Goal: Information Seeking & Learning: Learn about a topic

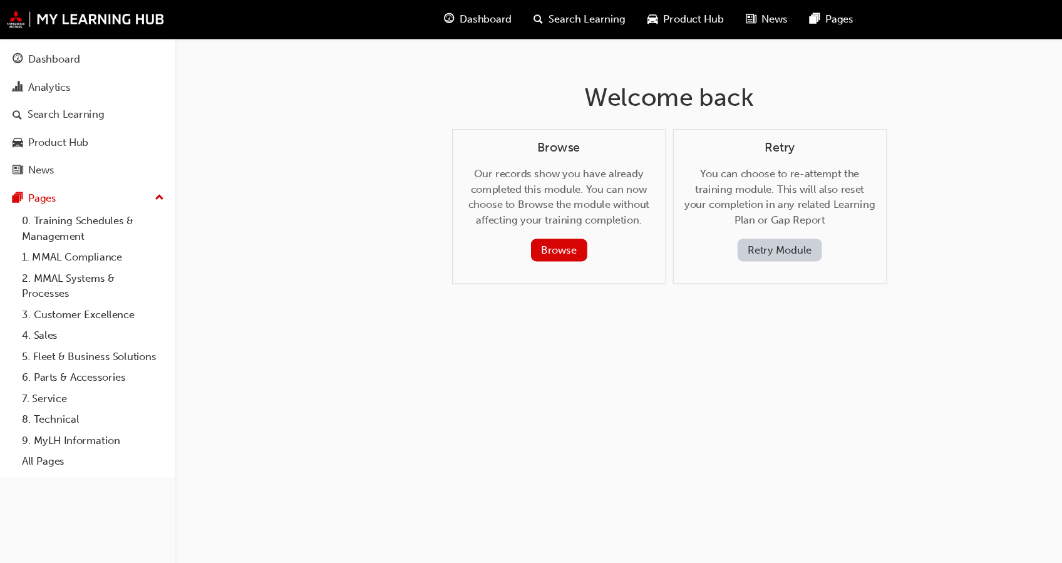
click at [520, 9] on div "Search Learning" at bounding box center [529, 18] width 104 height 26
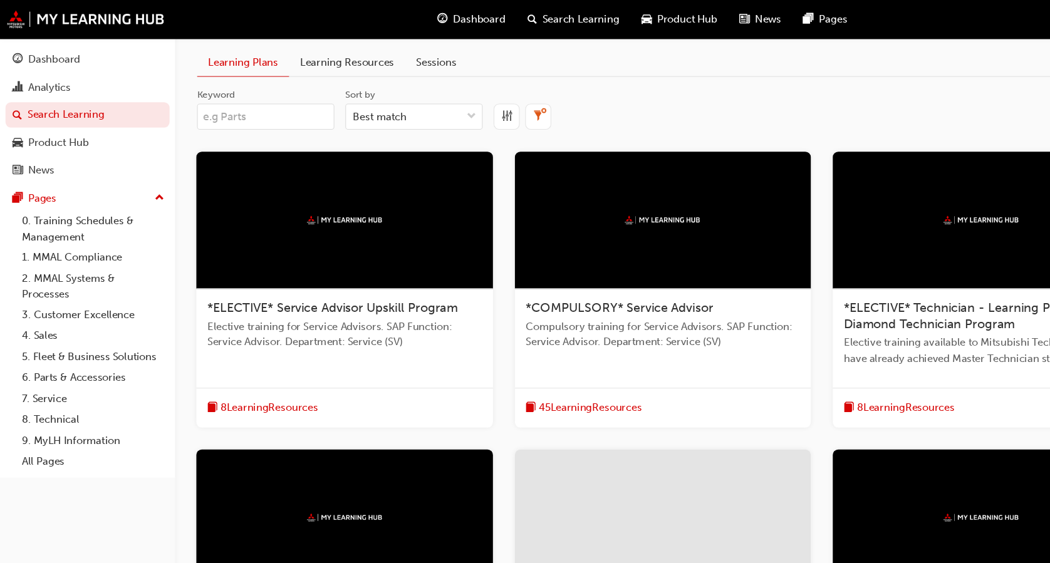
click at [514, 19] on span "Search Learning" at bounding box center [530, 18] width 70 height 14
click at [261, 110] on input "Keyword" at bounding box center [242, 107] width 125 height 24
type input "MY25 Outlander"
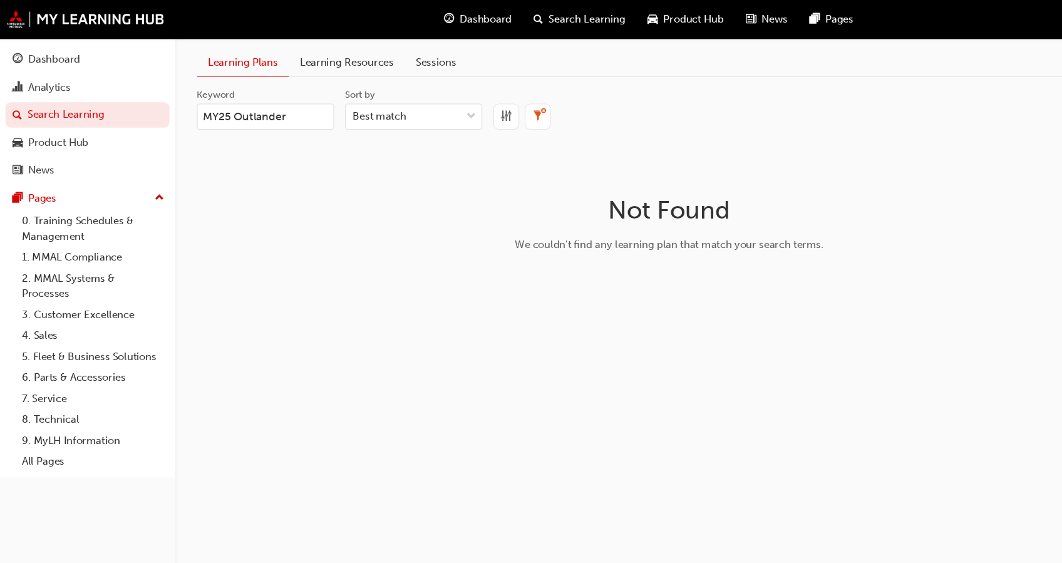
click at [318, 54] on link "Learning Resources" at bounding box center [317, 57] width 106 height 24
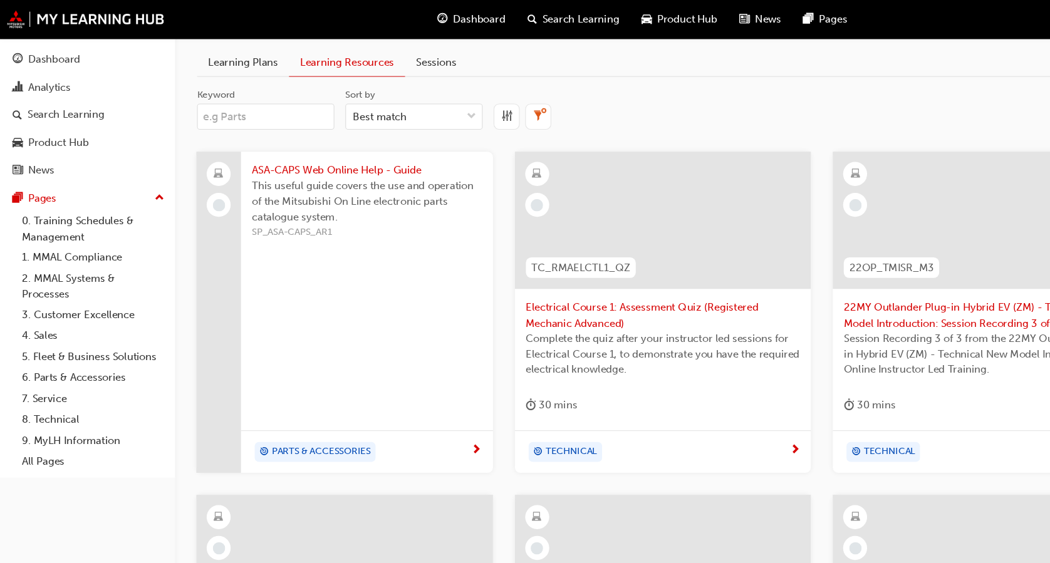
click at [234, 54] on link "Learning Plans" at bounding box center [222, 57] width 84 height 24
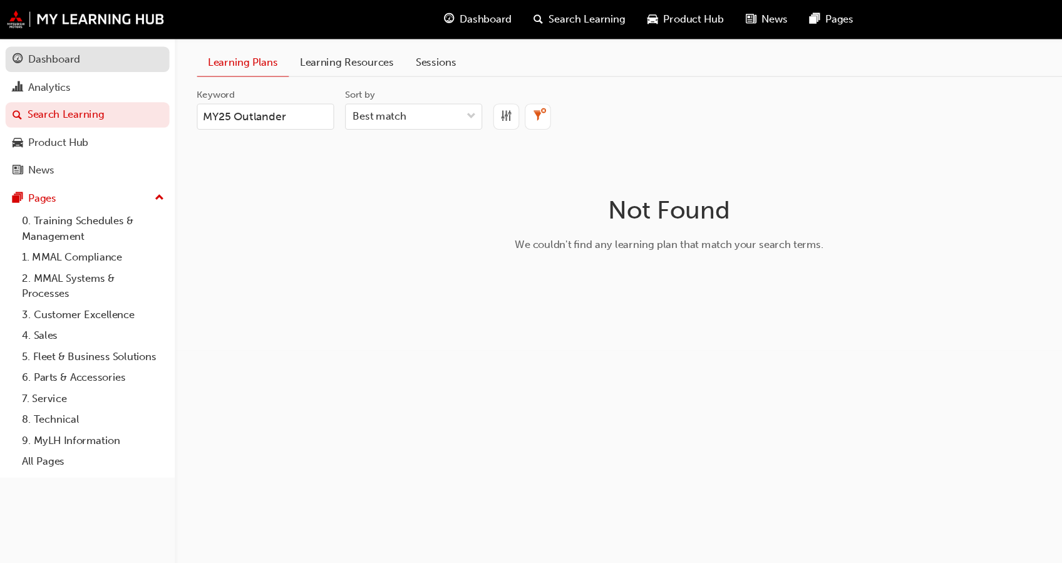
click at [86, 54] on div "Dashboard" at bounding box center [79, 54] width 137 height 16
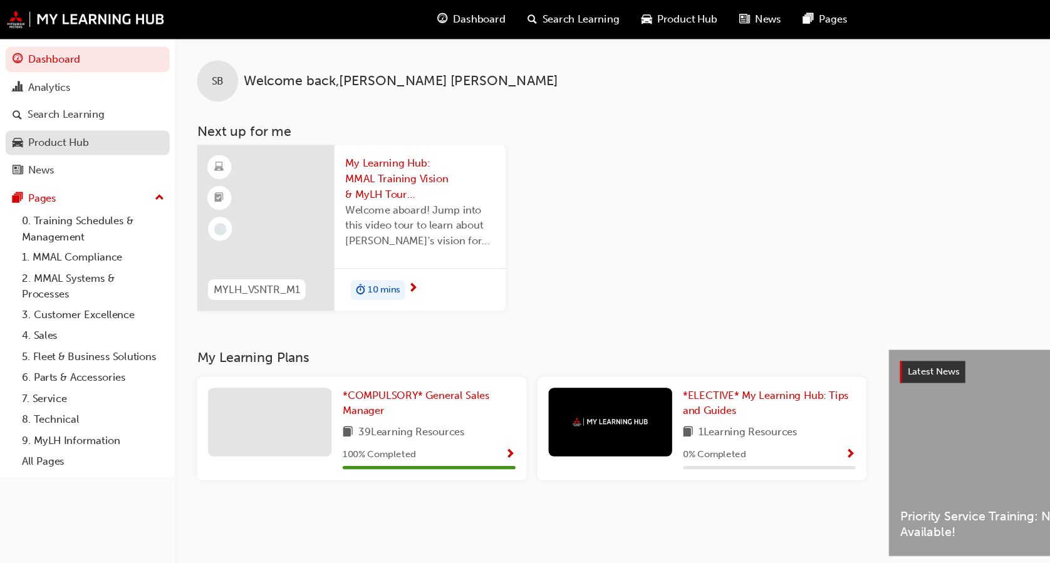
click at [73, 135] on div "Product Hub" at bounding box center [53, 130] width 55 height 14
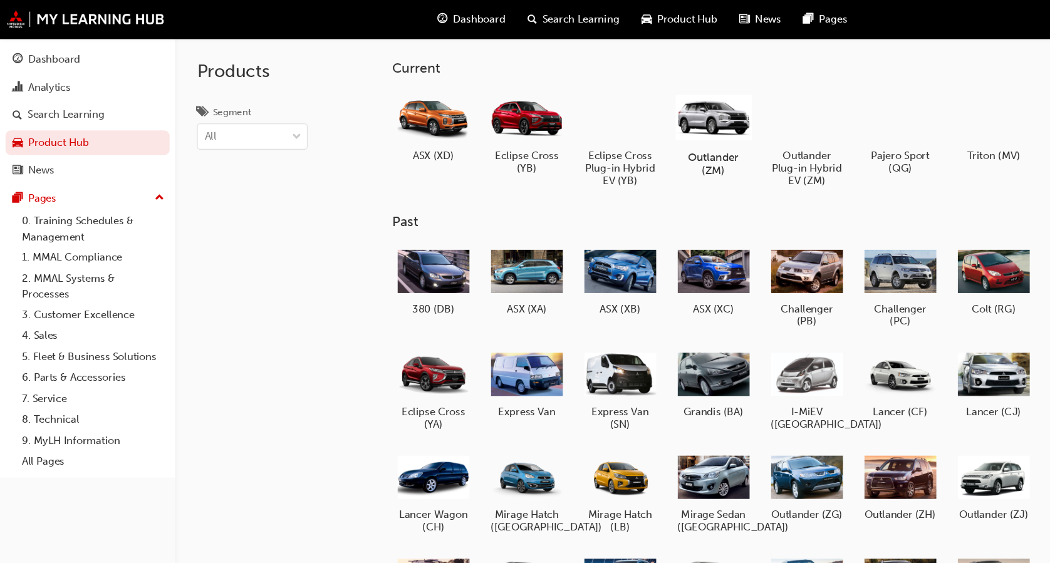
click at [666, 145] on h5 "Outlander (ZM)" at bounding box center [651, 149] width 70 height 24
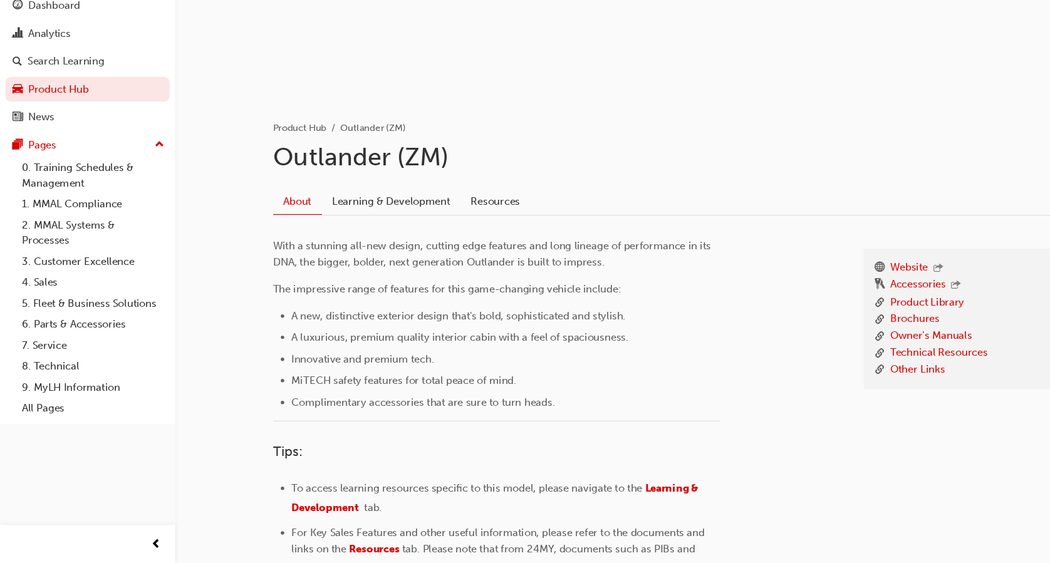
scroll to position [209, 0]
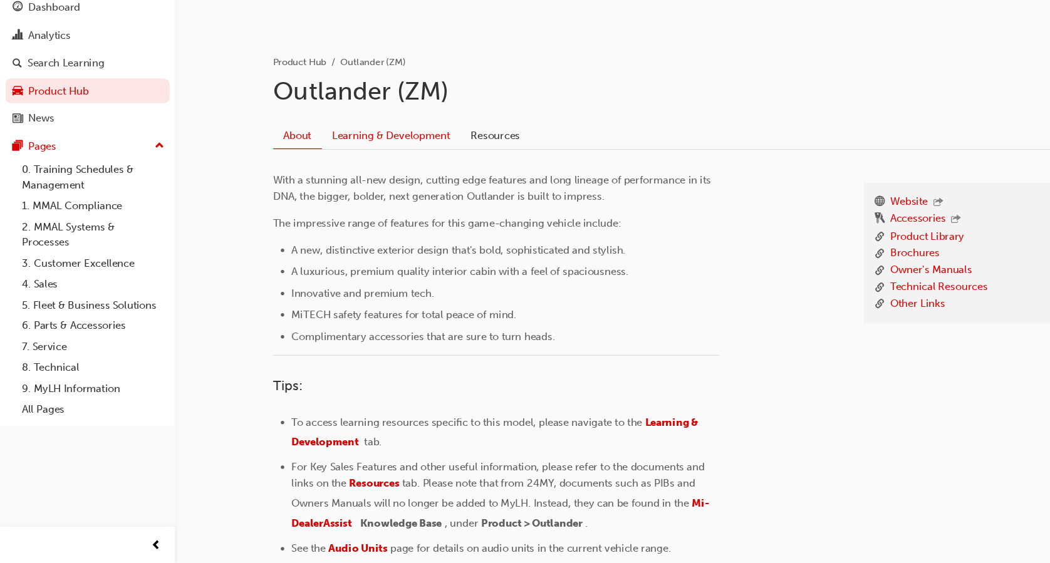
click at [361, 167] on link "Learning & Development" at bounding box center [357, 171] width 127 height 24
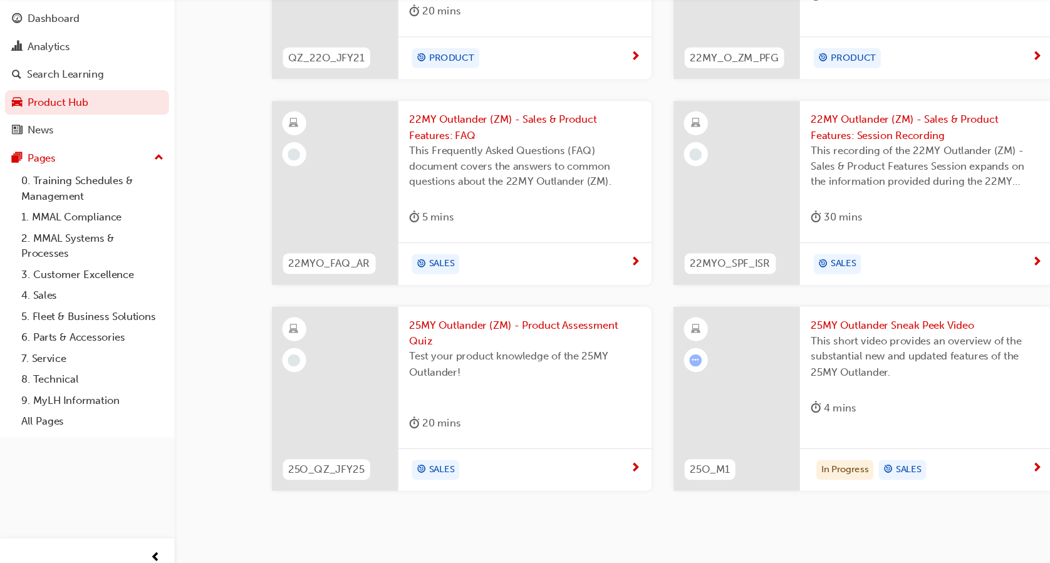
scroll to position [663, 0]
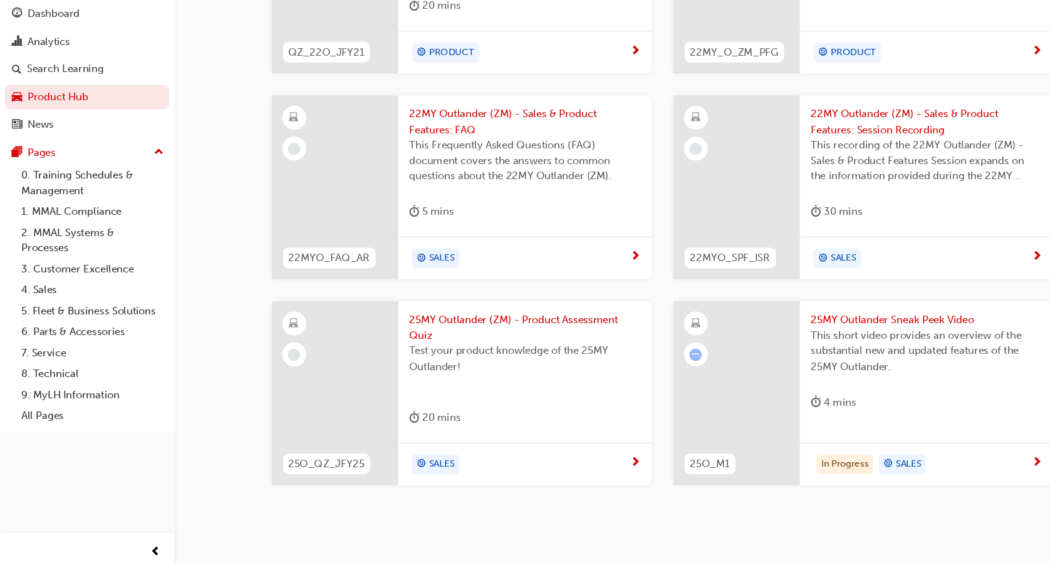
click at [391, 330] on span "25MY Outlander (ZM) - Product Assessment Quiz" at bounding box center [479, 341] width 211 height 28
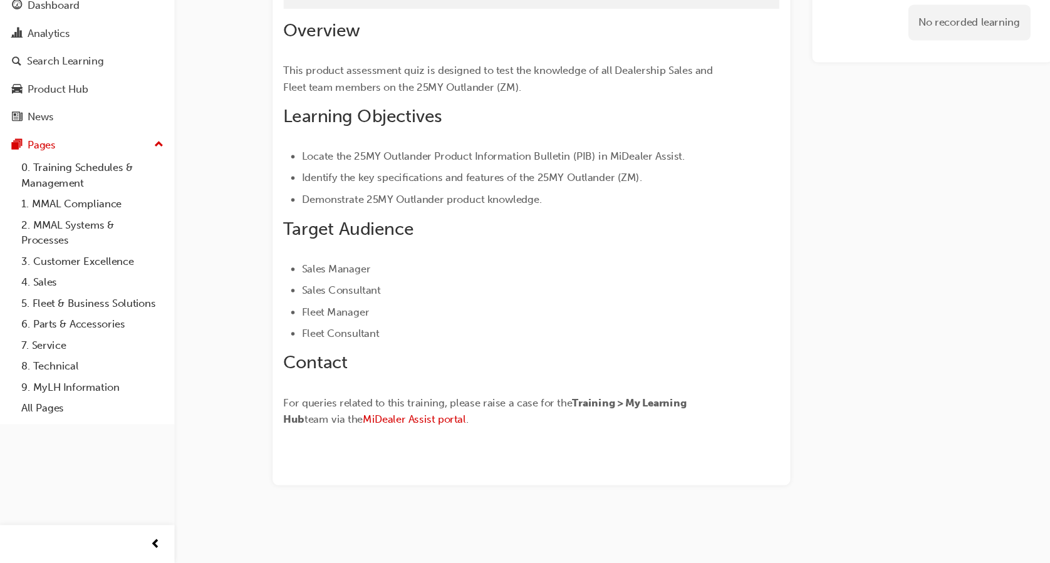
scroll to position [66, 0]
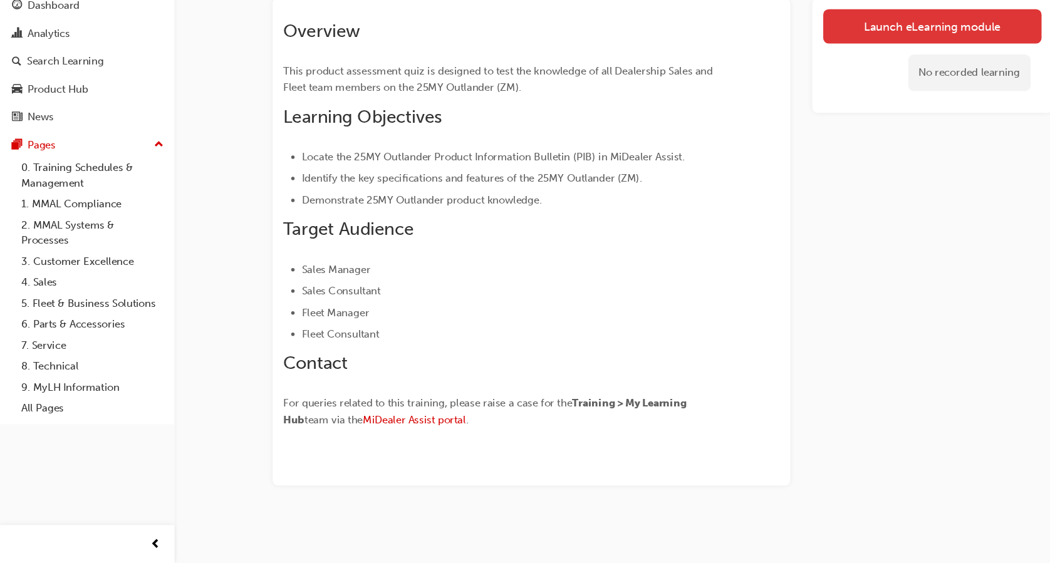
click at [822, 72] on link "Launch eLearning module" at bounding box center [851, 72] width 199 height 31
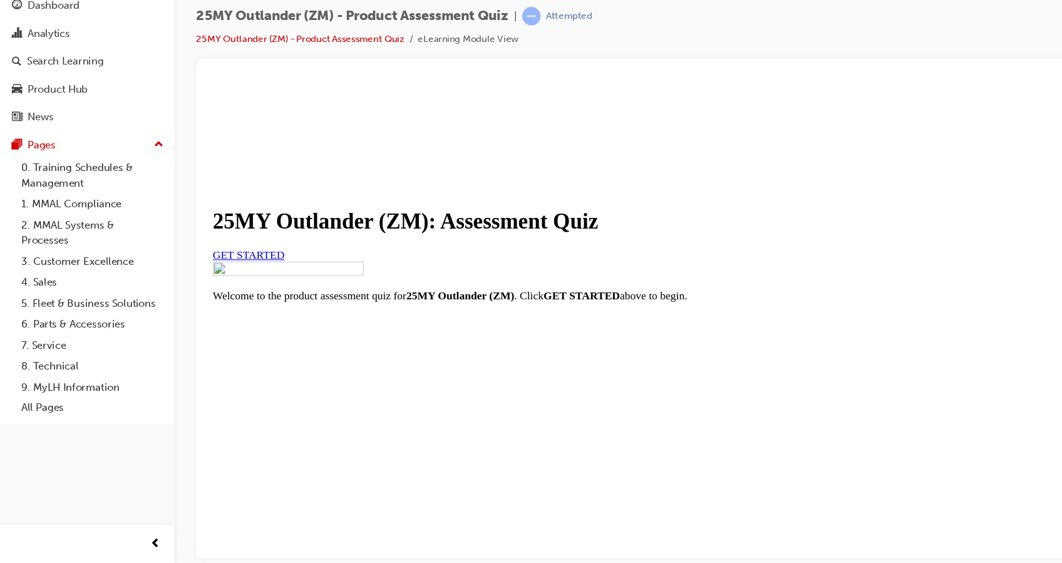
click at [277, 245] on span "GET STARTED" at bounding box center [245, 239] width 66 height 11
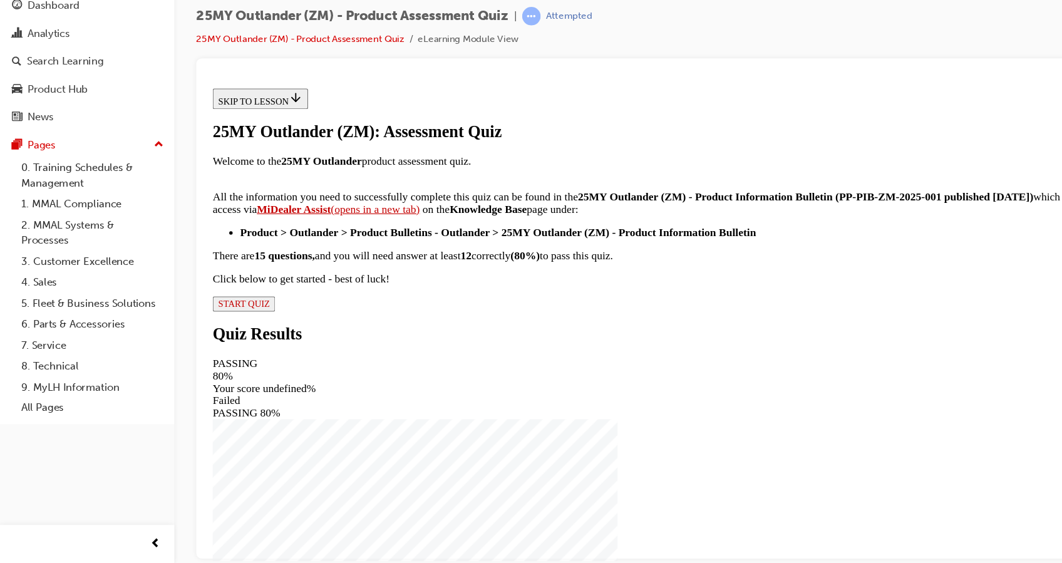
scroll to position [216, 0]
click at [427, 291] on div "25MY Outlander (ZM): Assessment Quiz Welcome to the 25MY Outlander product asse…" at bounding box center [628, 205] width 832 height 172
click at [264, 289] on span "START QUIZ" at bounding box center [240, 283] width 47 height 9
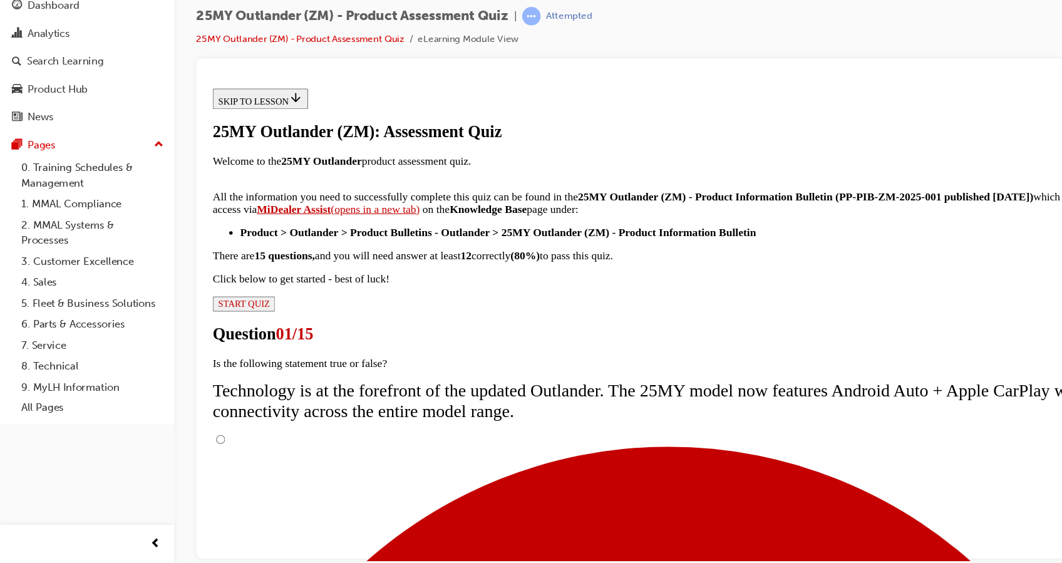
scroll to position [100, 0]
click at [223, 404] on input "True" at bounding box center [219, 408] width 8 height 8
radio input "true"
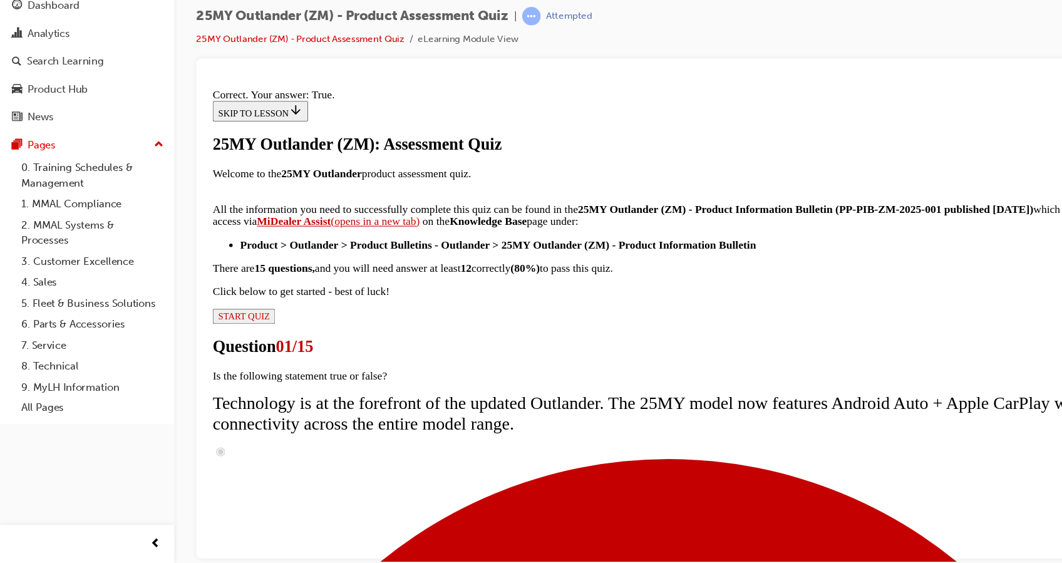
scroll to position [159, 0]
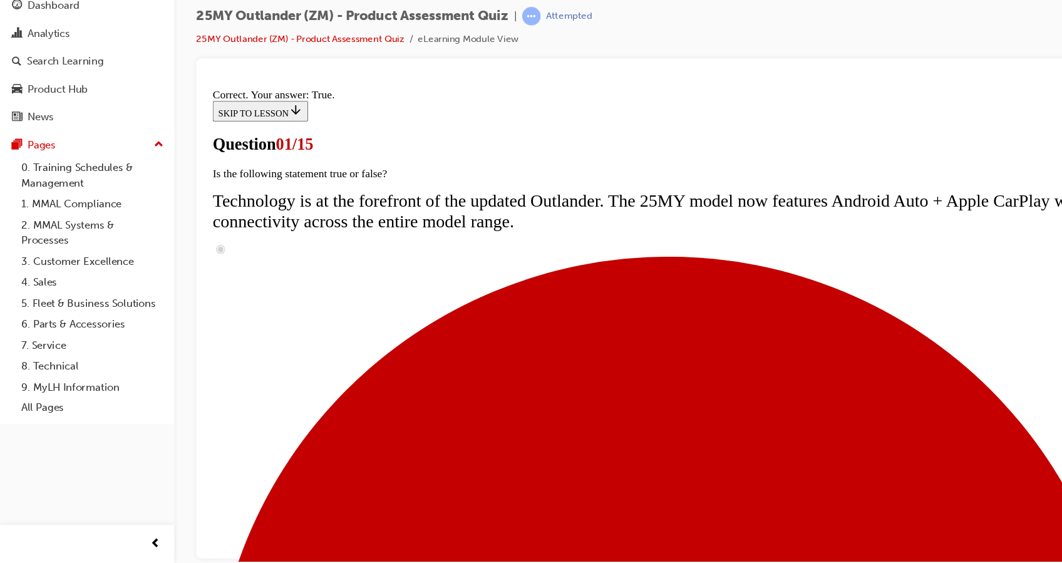
scroll to position [107, 0]
radio input "true"
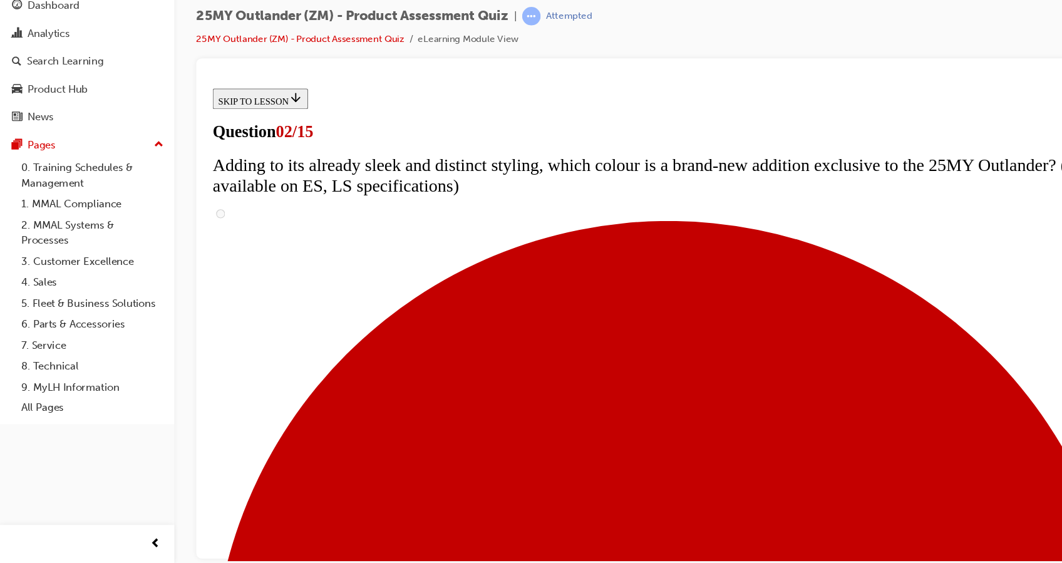
scroll to position [177, 0]
checkbox input "true"
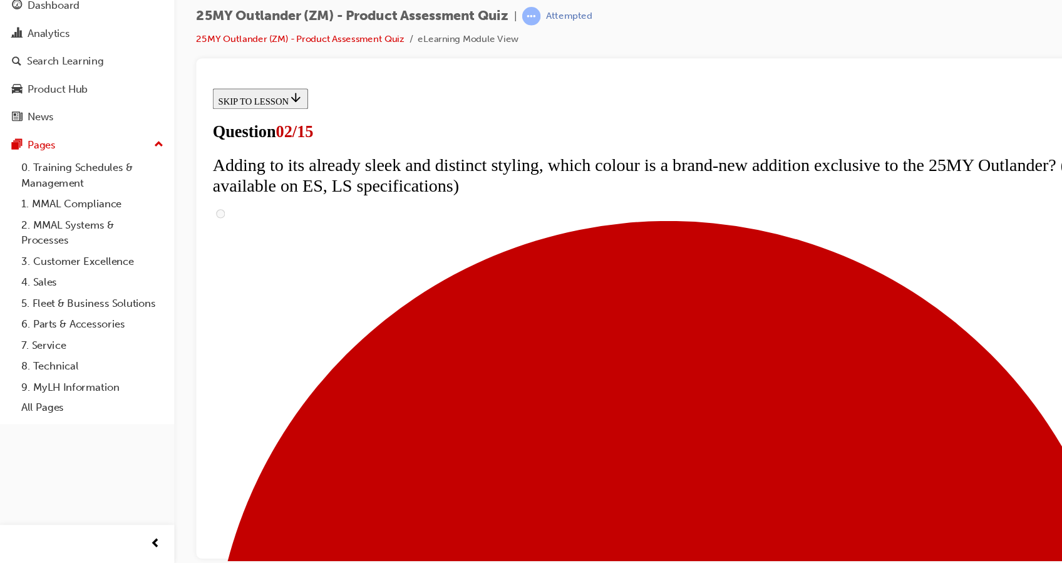
checkbox input "true"
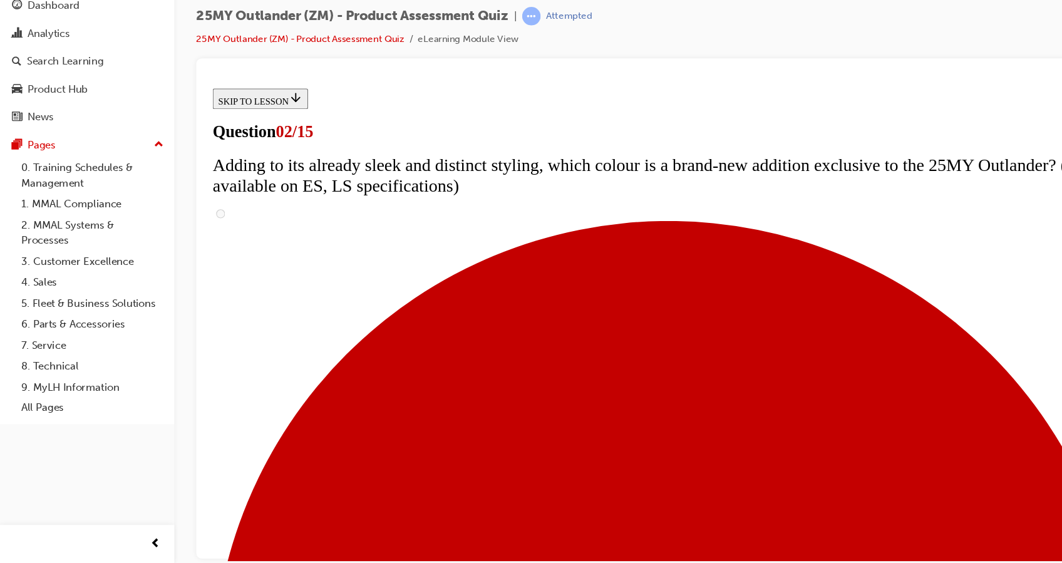
scroll to position [262, 0]
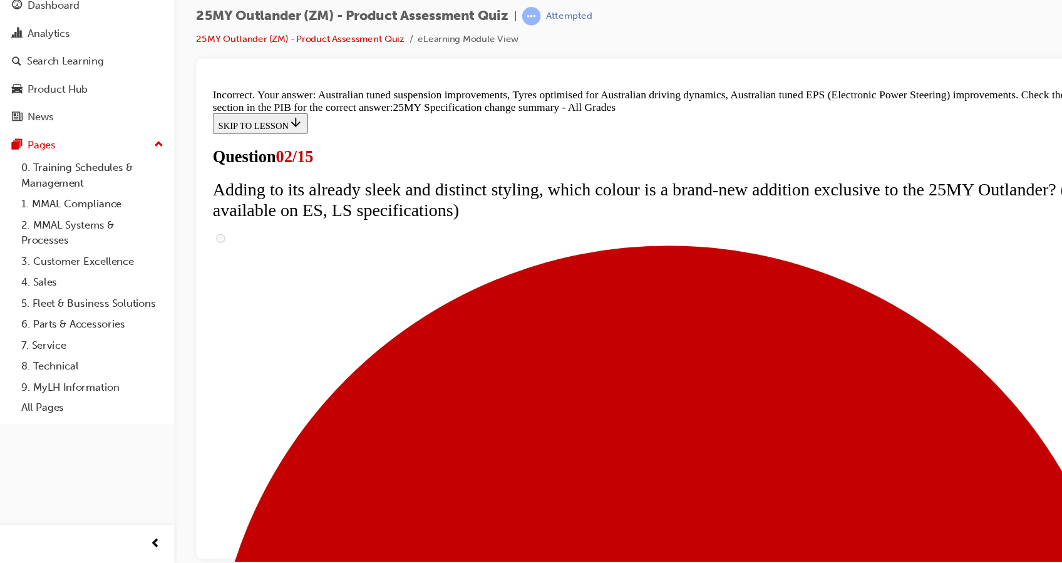
scroll to position [436, 0]
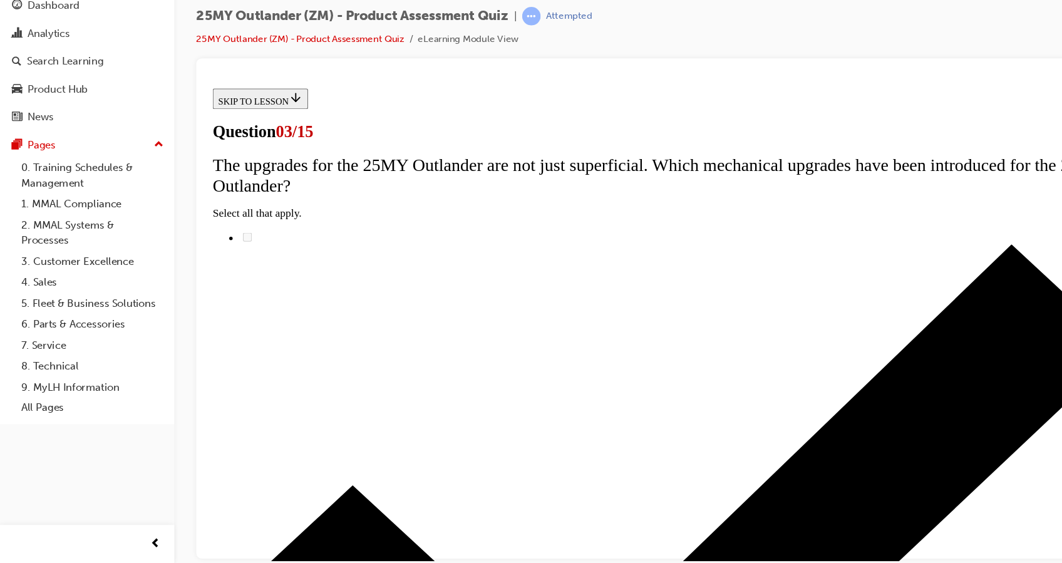
scroll to position [85, 0]
radio input "true"
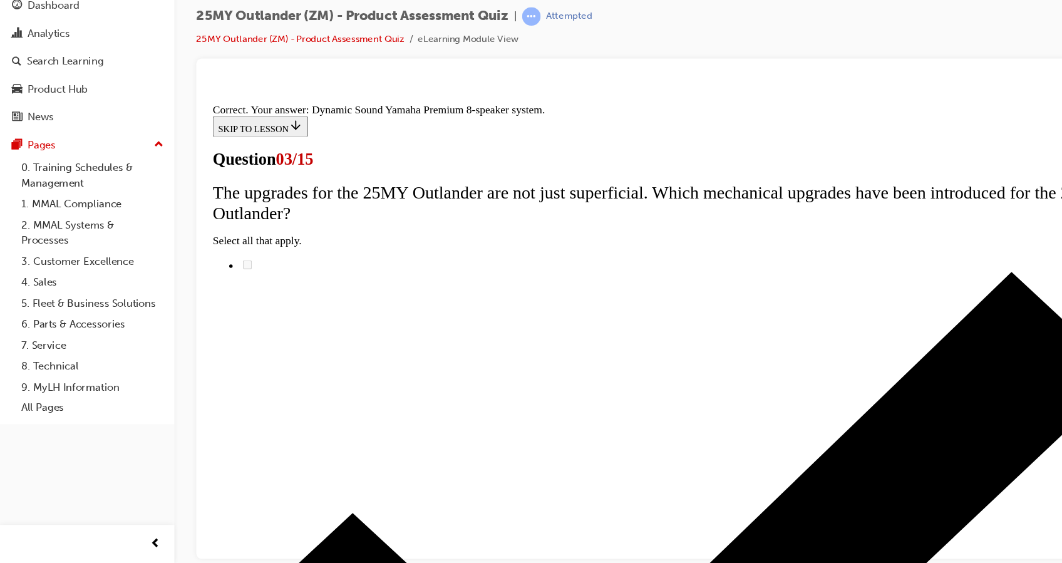
scroll to position [216, 0]
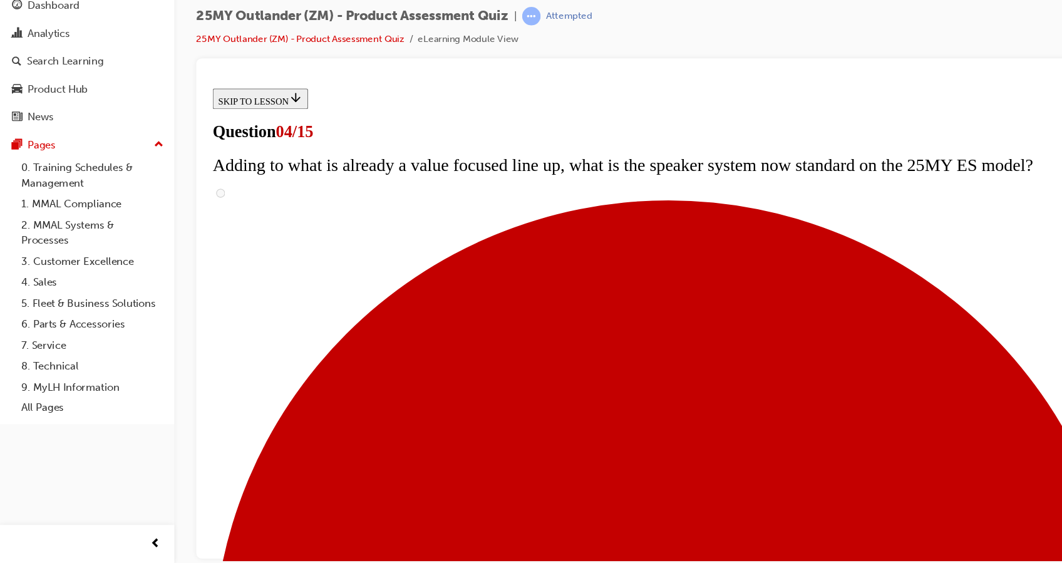
checkbox input "false"
checkbox input "true"
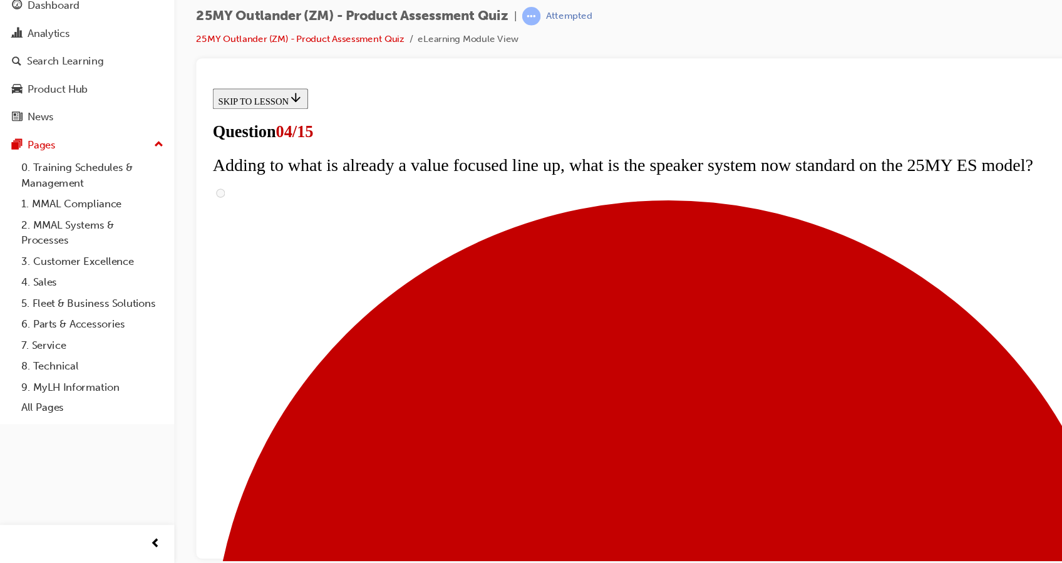
checkbox input "true"
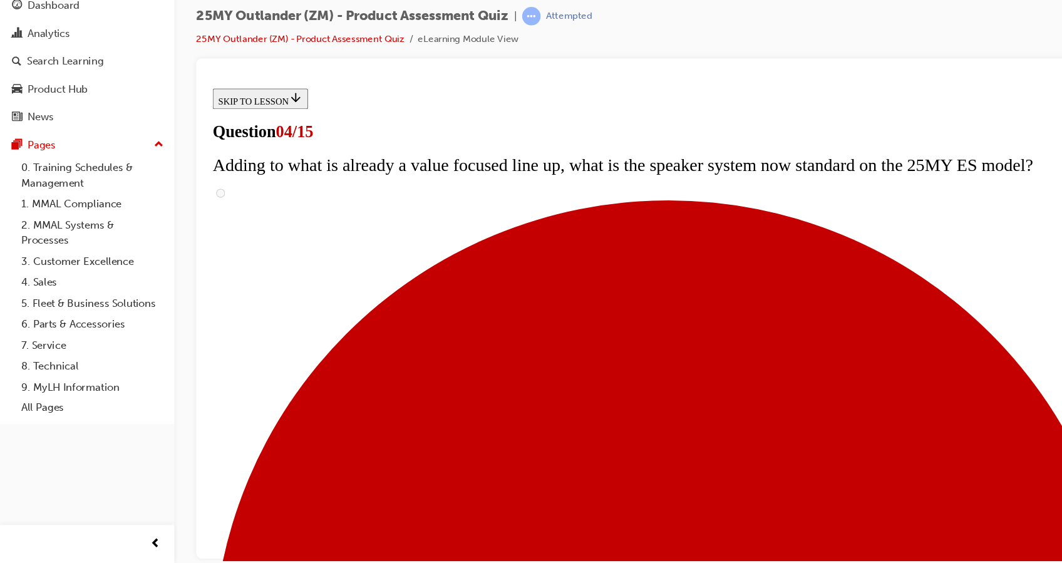
checkbox input "true"
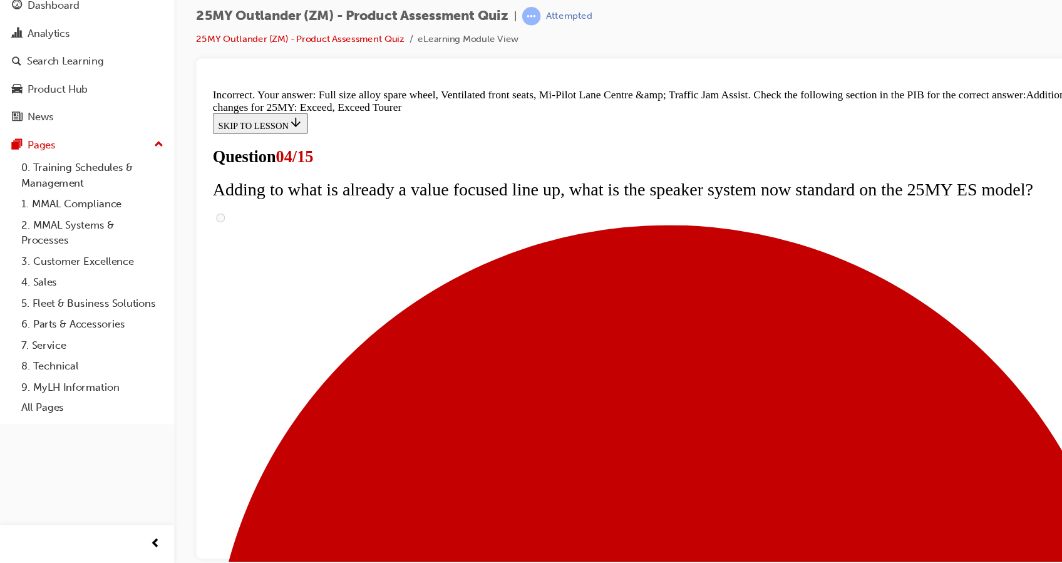
scroll to position [474, 0]
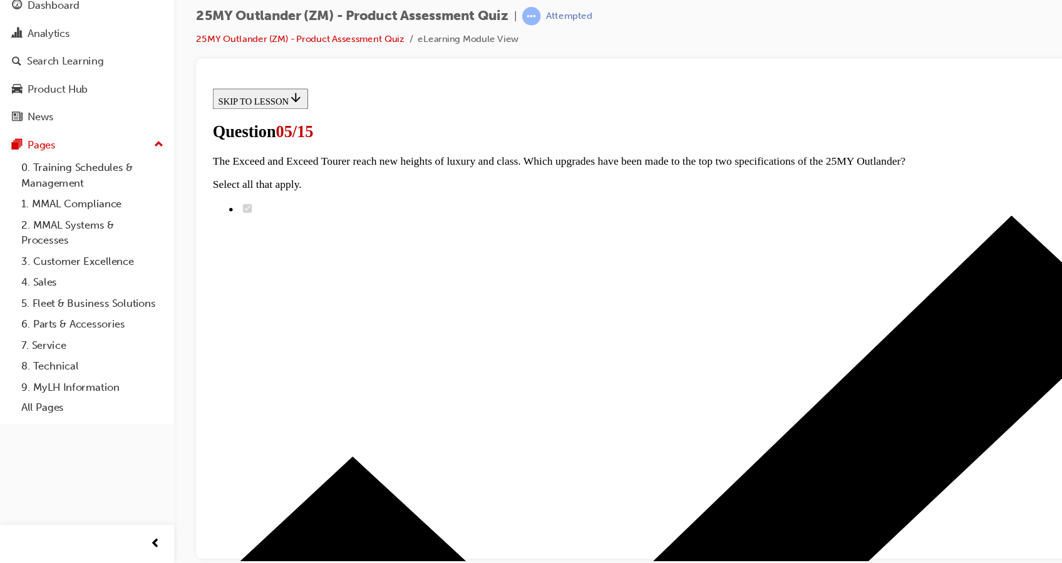
scroll to position [139, 0]
radio input "true"
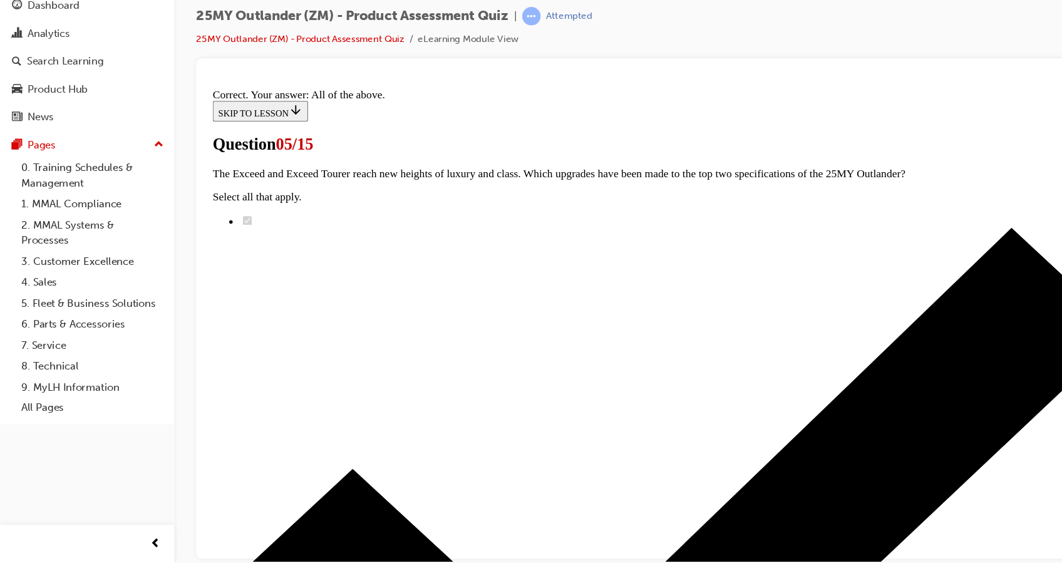
scroll to position [296, 0]
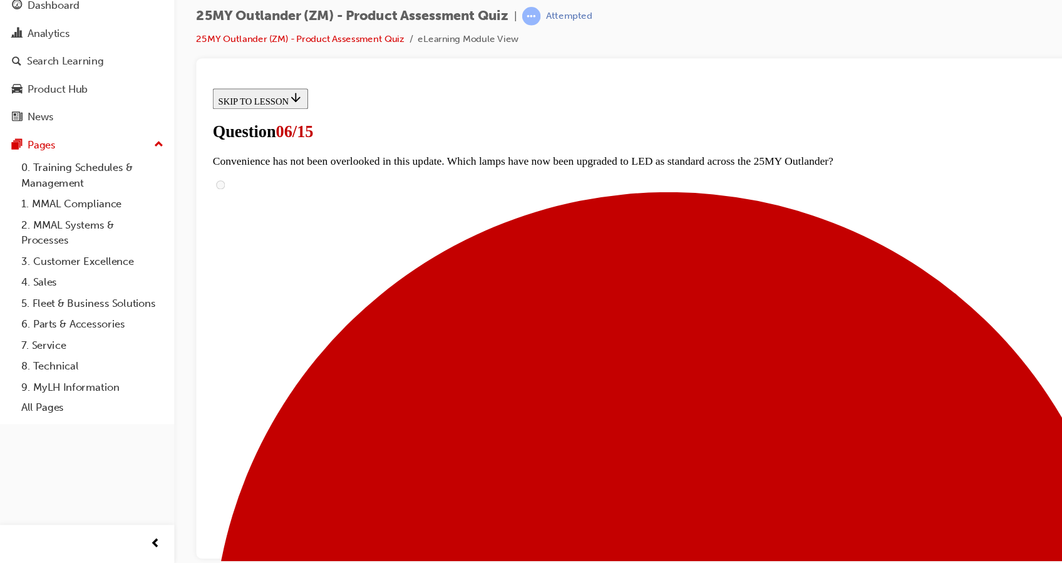
scroll to position [262, 0]
radio input "true"
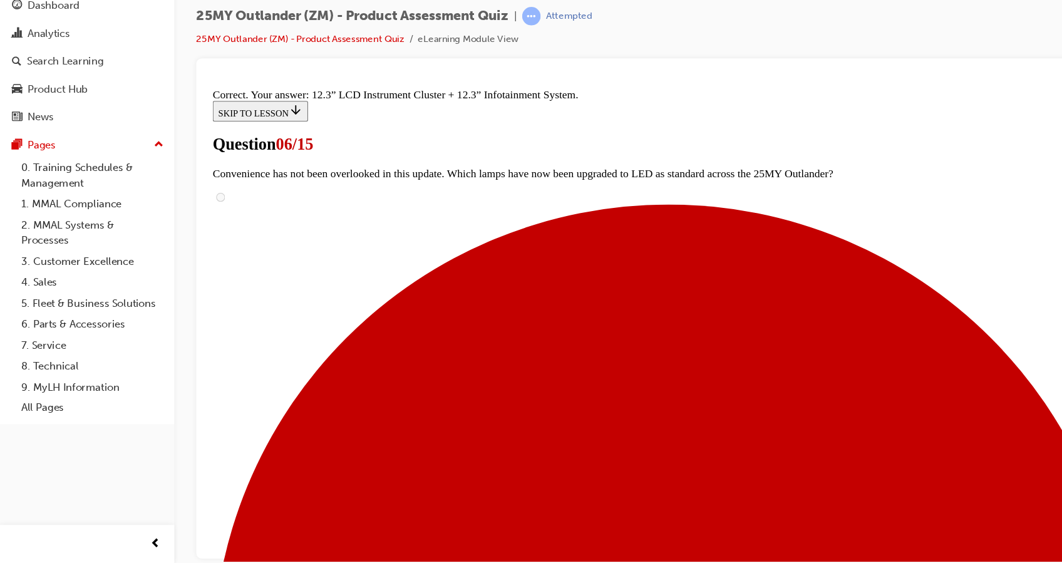
scroll to position [435, 0]
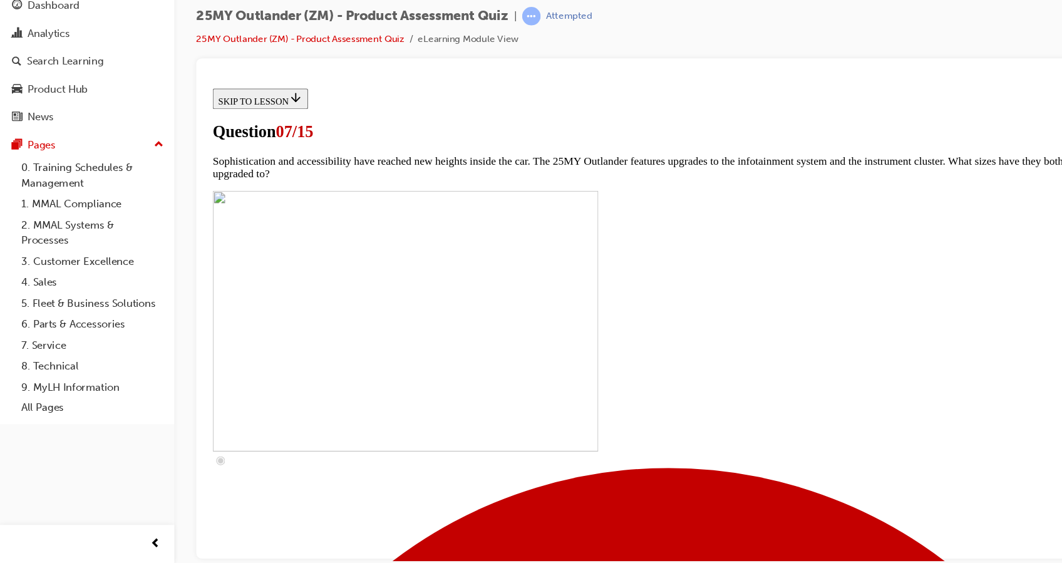
scroll to position [378, 0]
checkbox input "true"
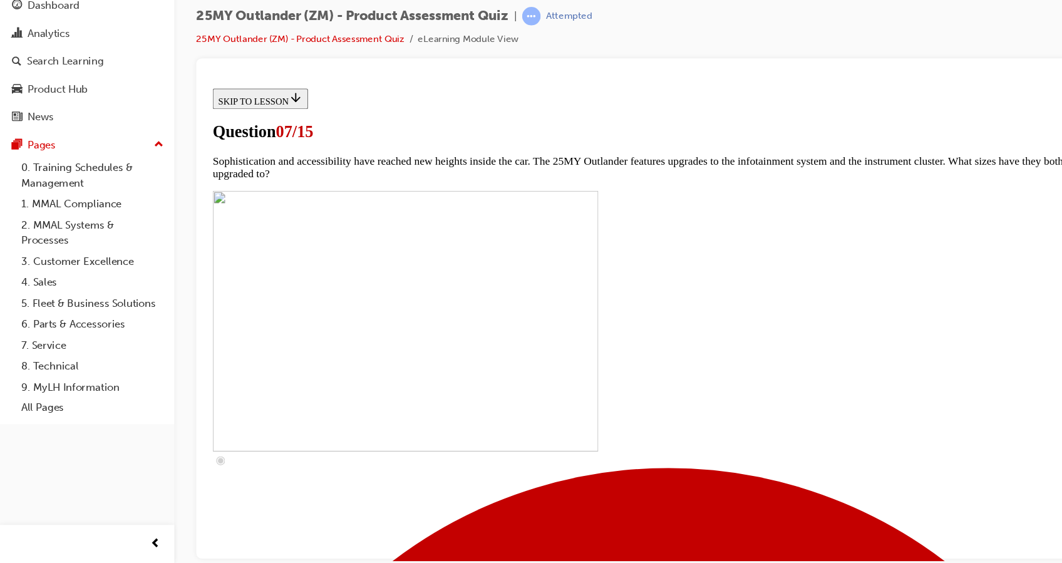
checkbox input "true"
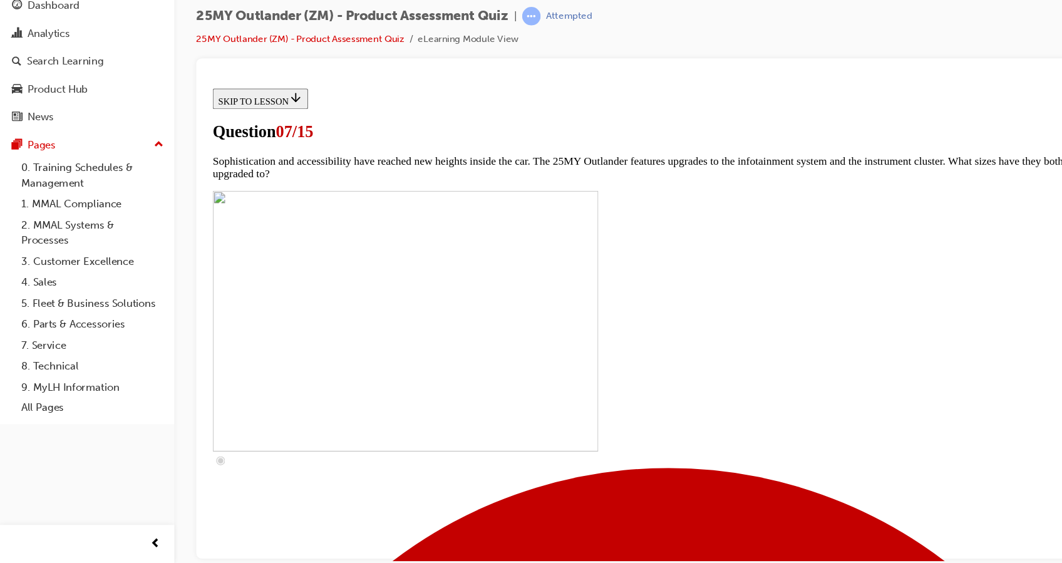
checkbox input "true"
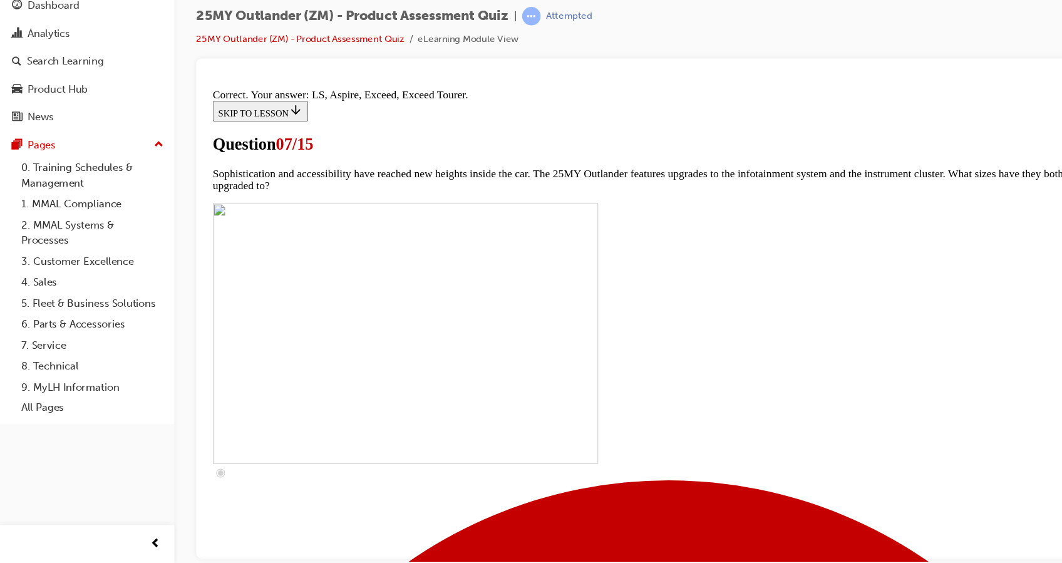
scroll to position [578, 0]
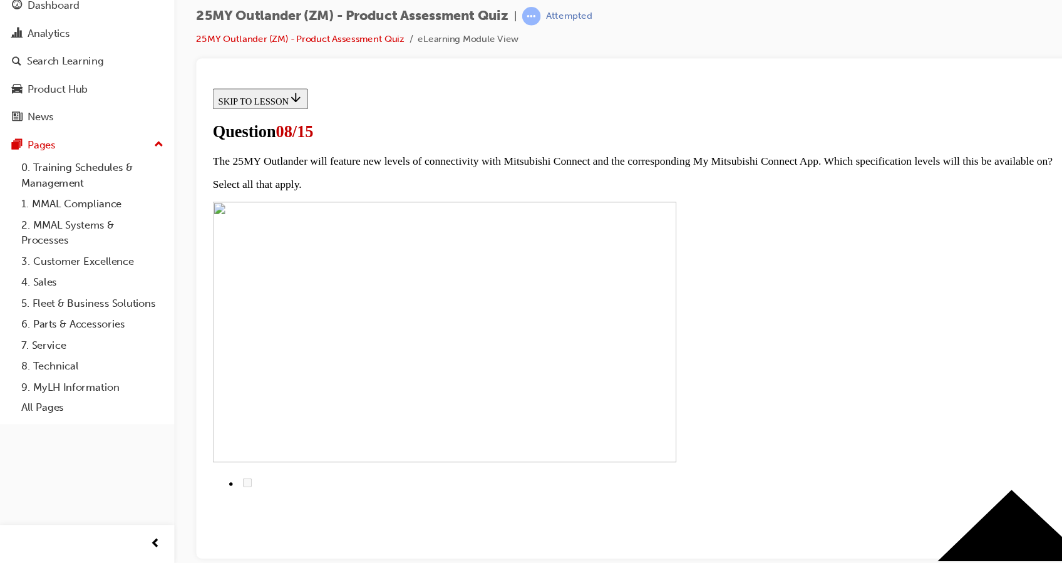
scroll to position [85, 0]
radio input "true"
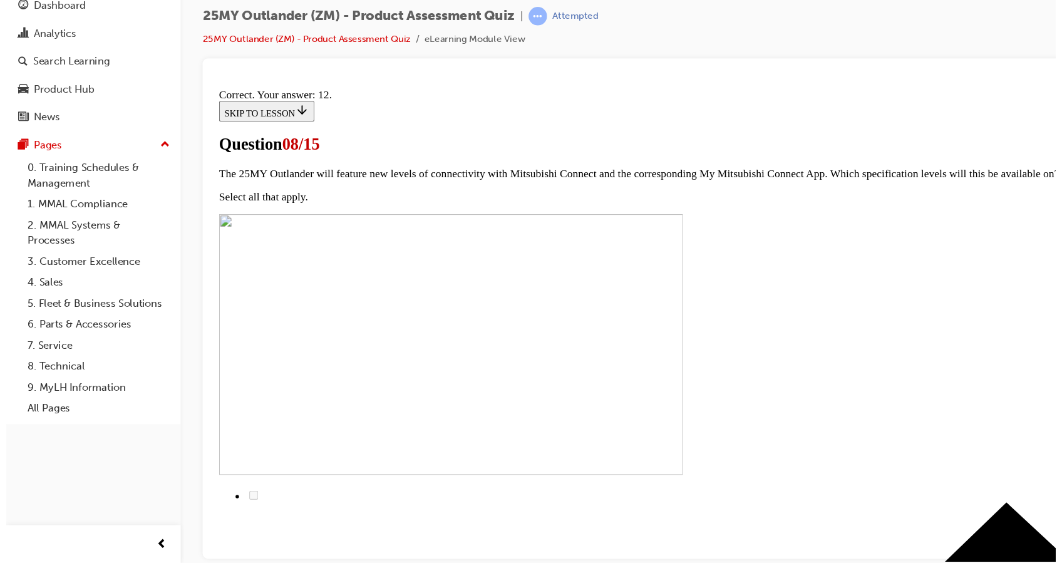
scroll to position [0, 0]
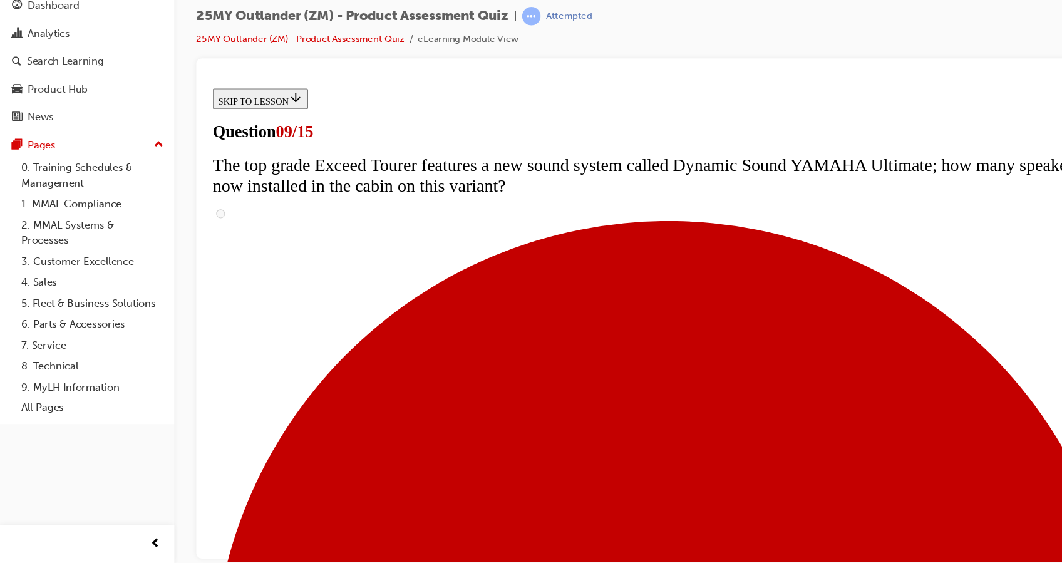
scroll to position [480, 0]
radio input "true"
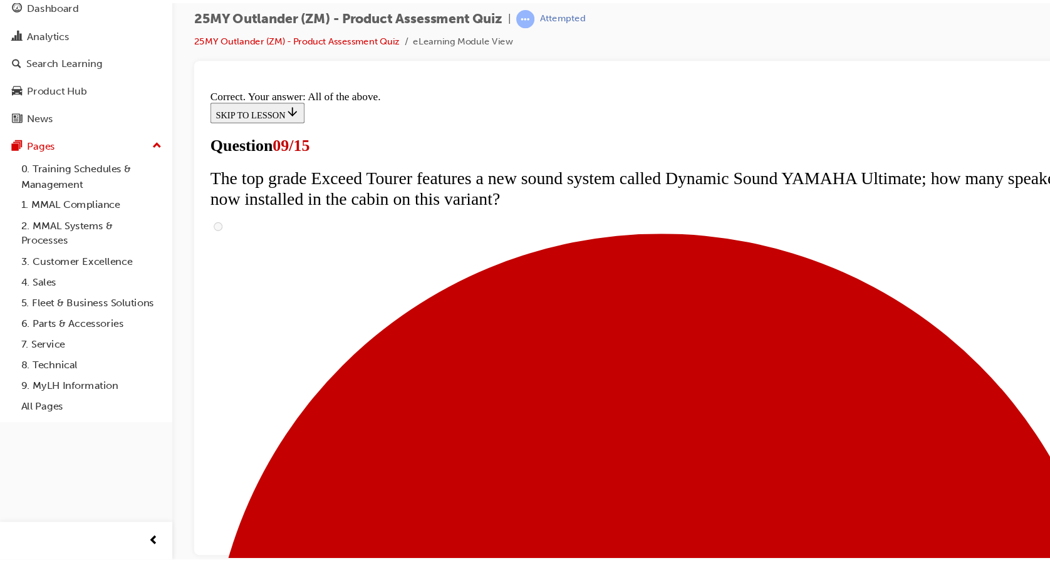
scroll to position [11, 0]
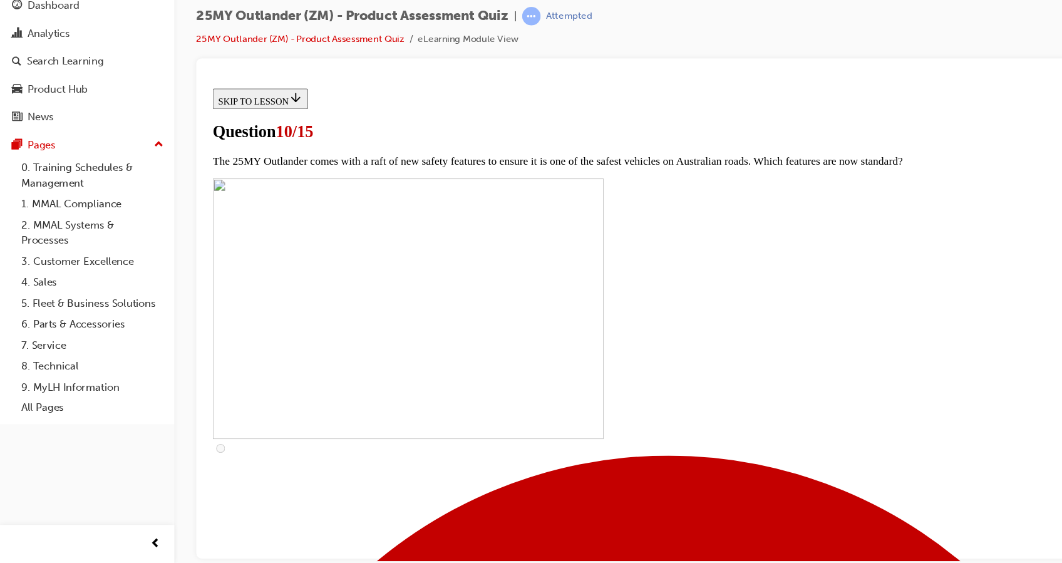
scroll to position [401, 0]
checkbox input "true"
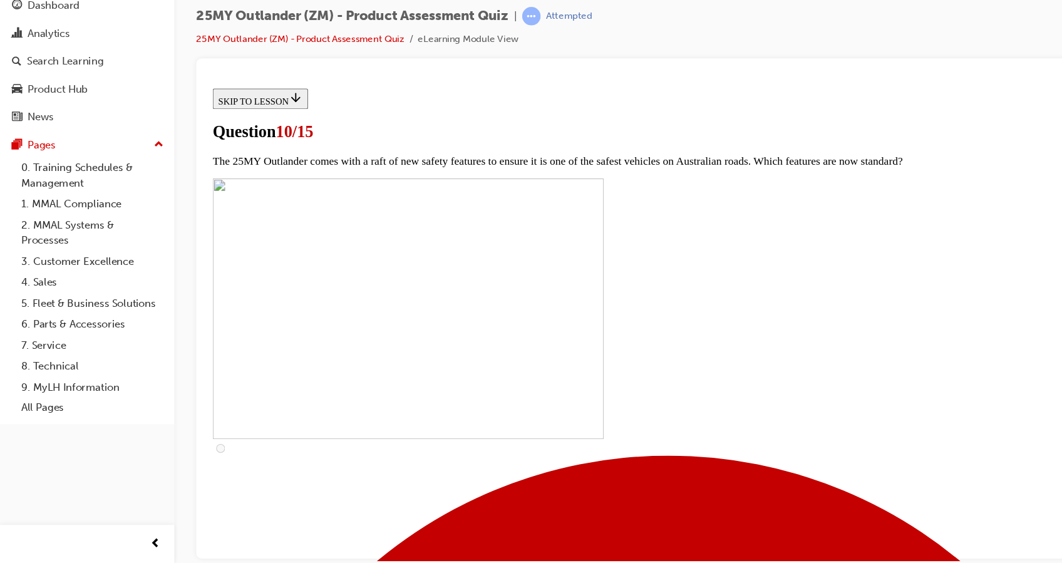
checkbox input "true"
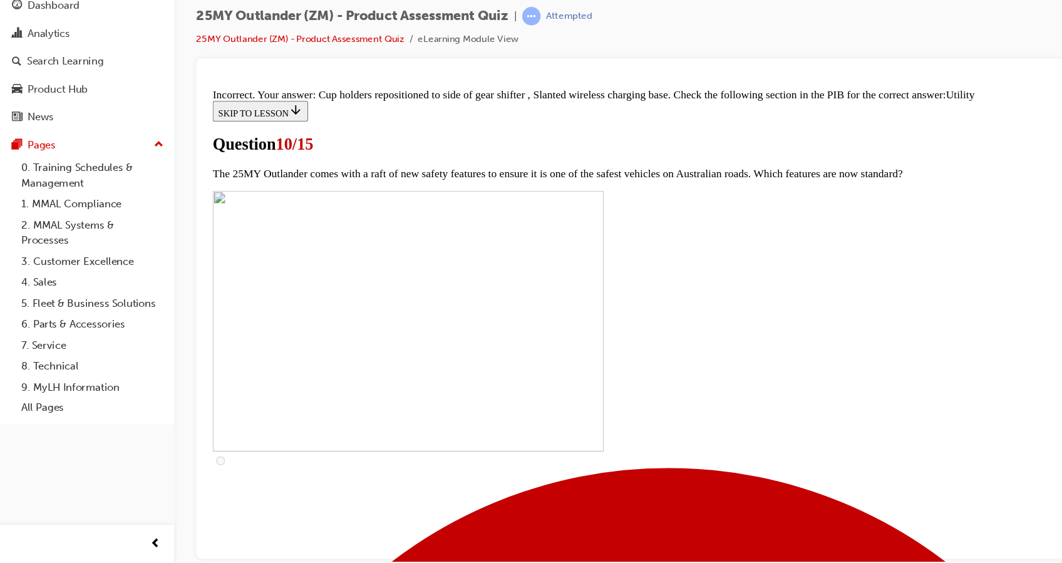
scroll to position [624, 0]
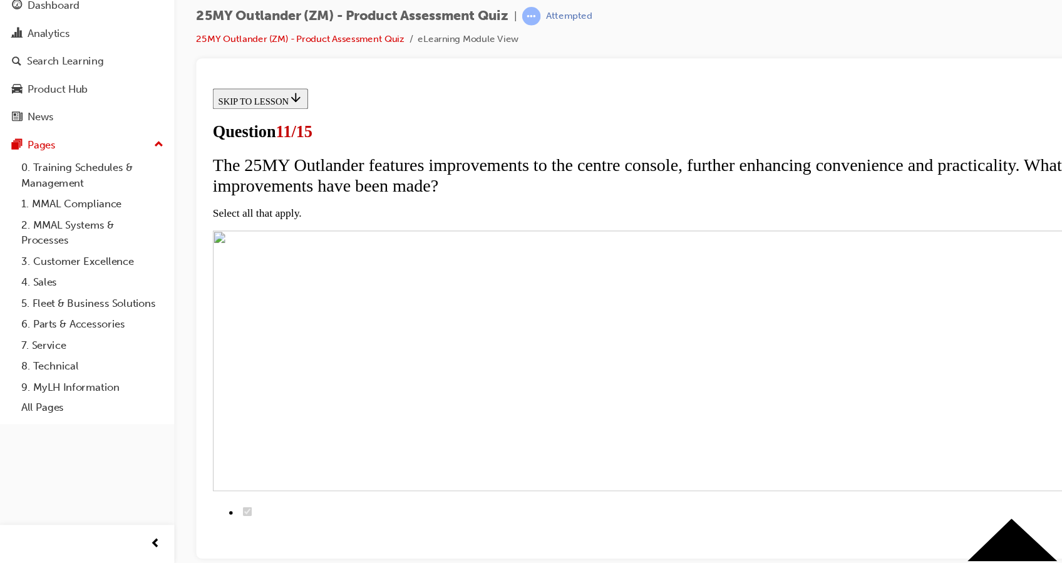
scroll to position [163, 0]
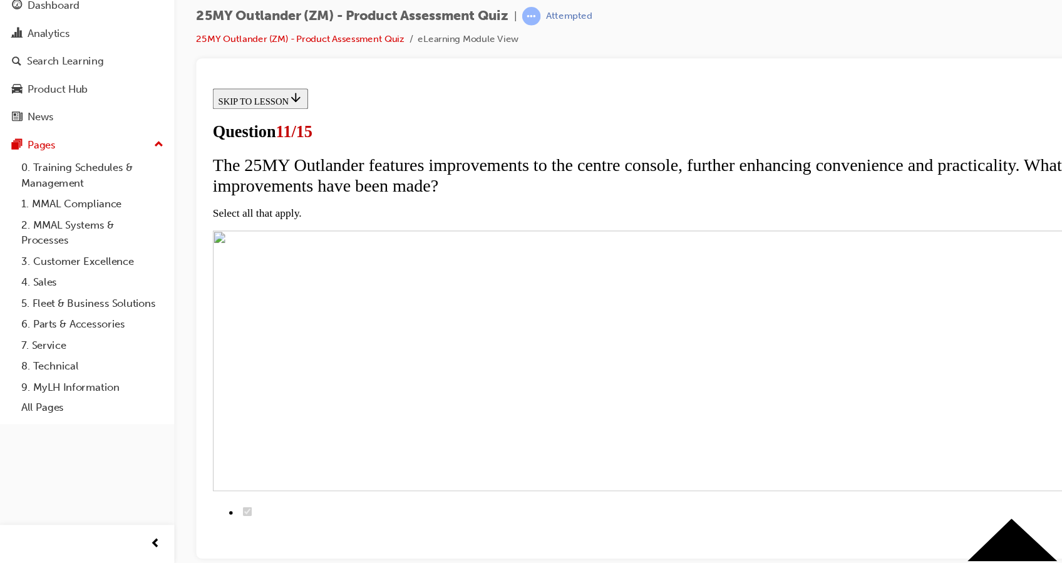
checkbox input "false"
checkbox input "true"
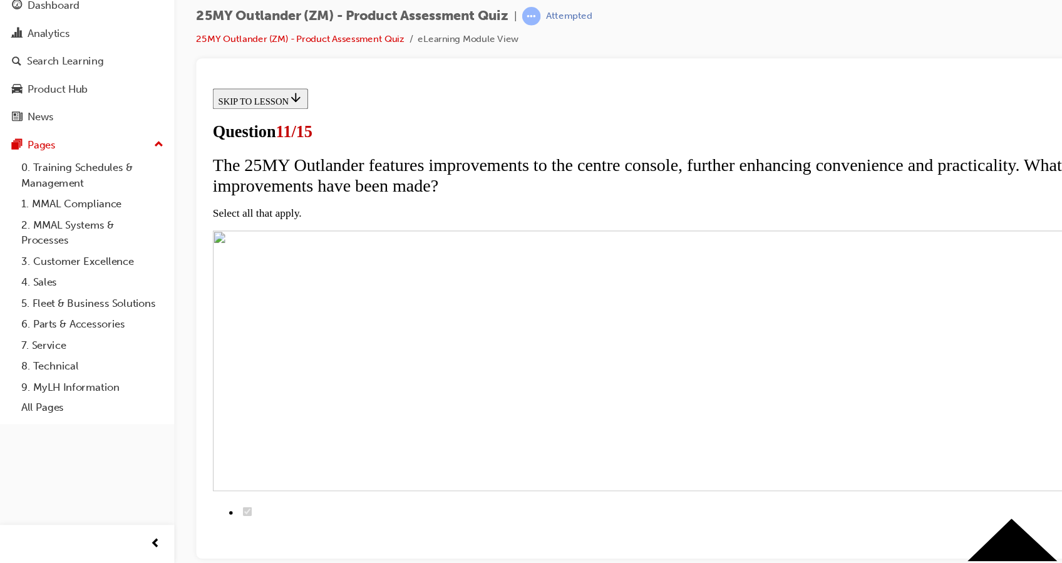
checkbox input "true"
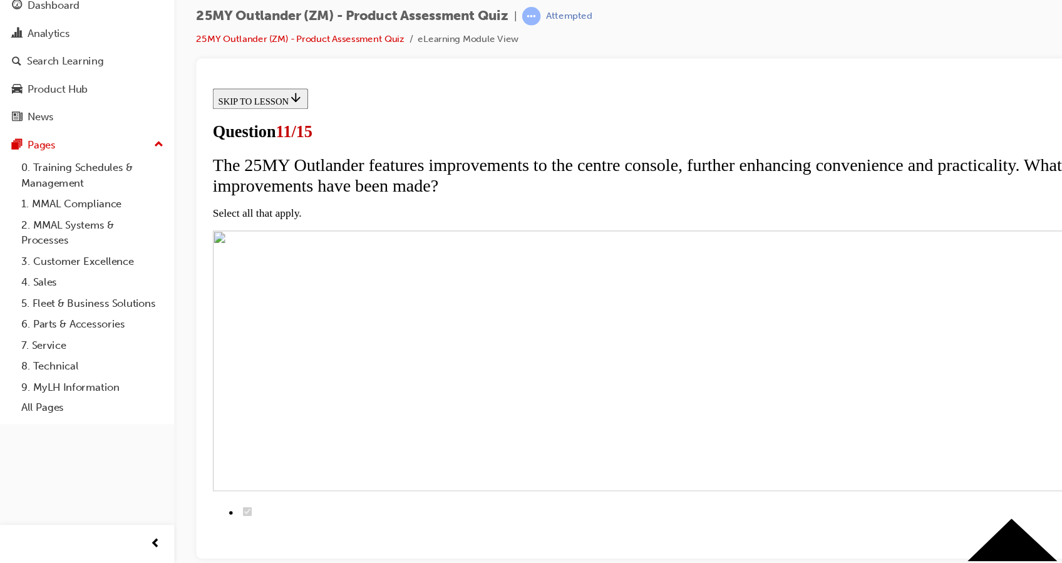
checkbox input "true"
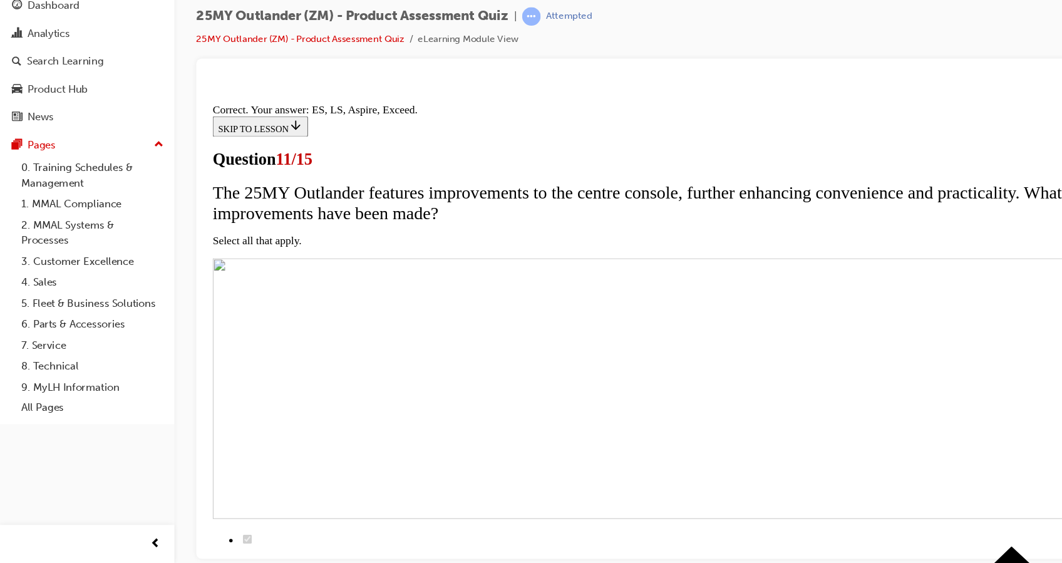
scroll to position [309, 0]
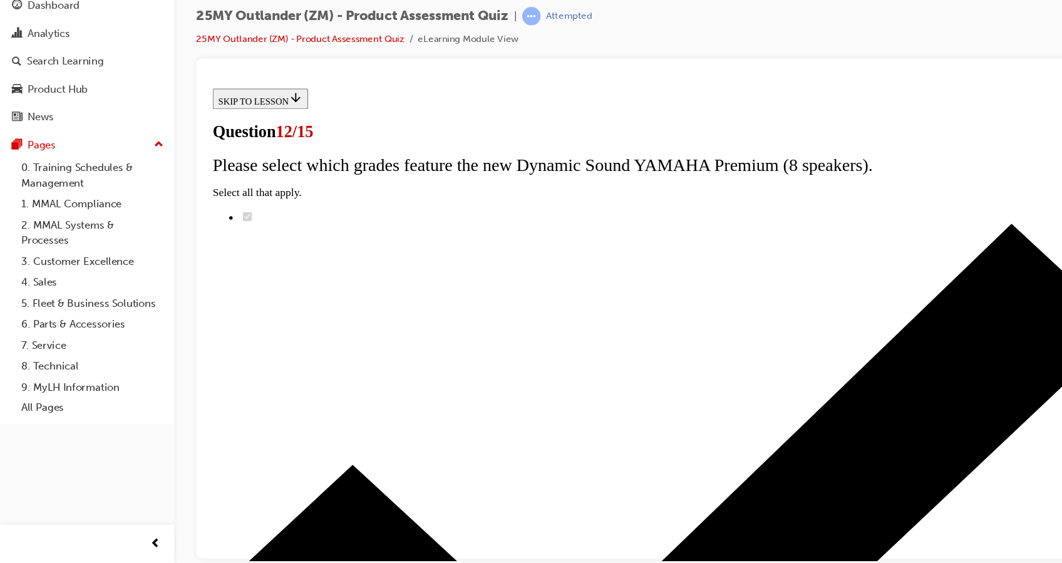
scroll to position [100, 0]
radio input "true"
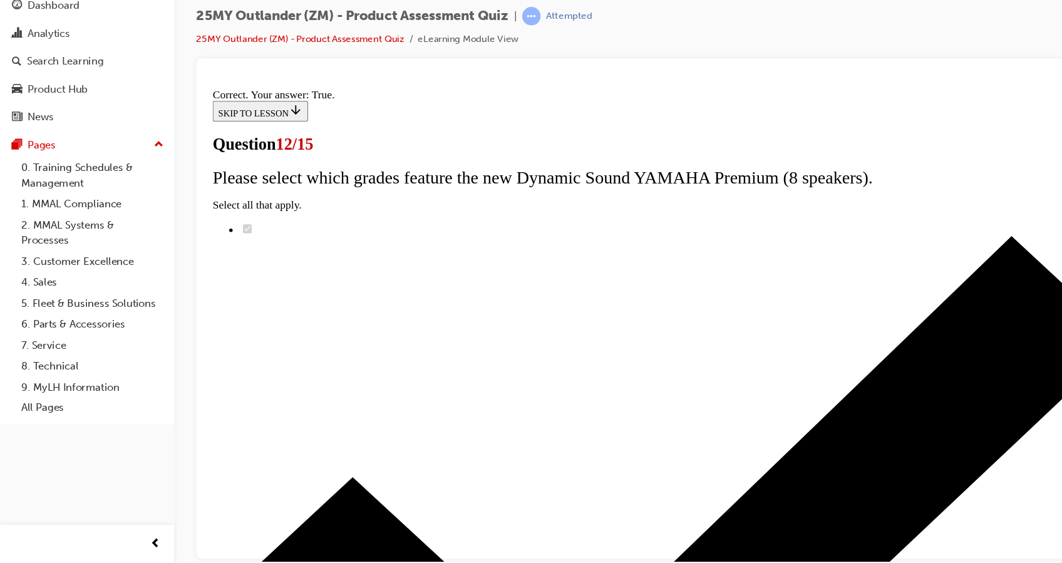
scroll to position [159, 0]
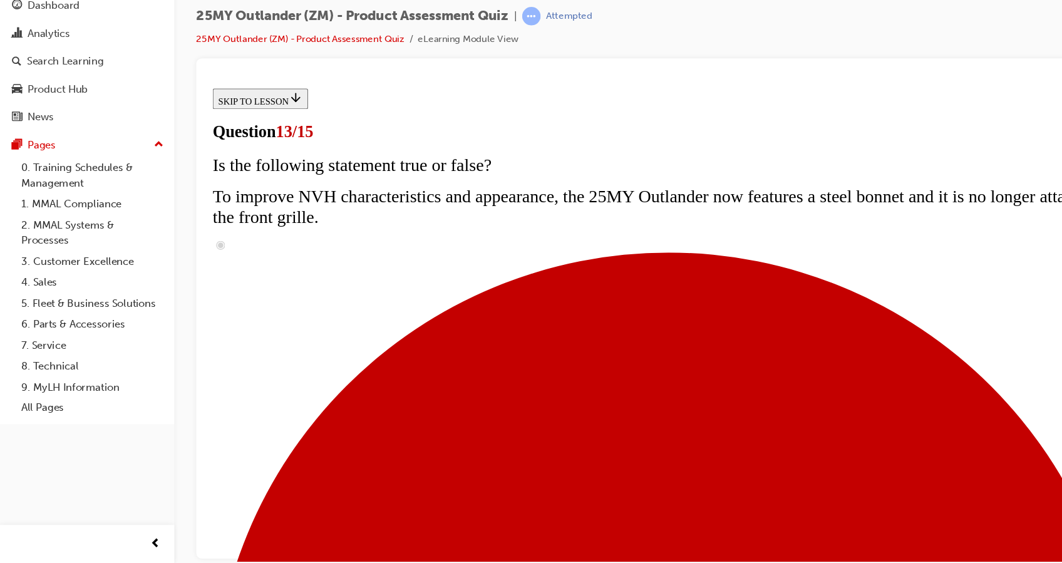
scroll to position [154, 0]
radio input "true"
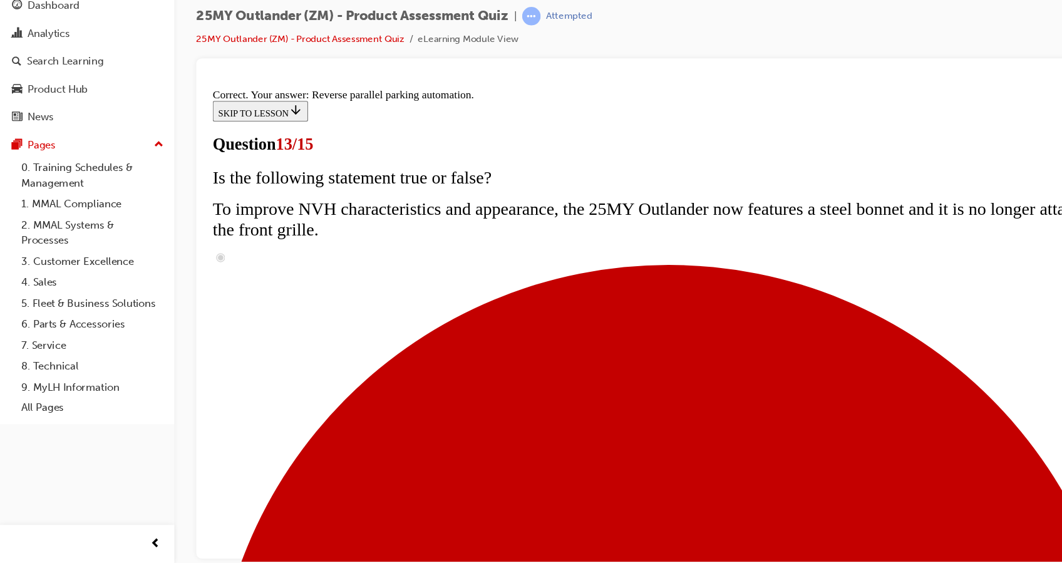
scroll to position [338, 0]
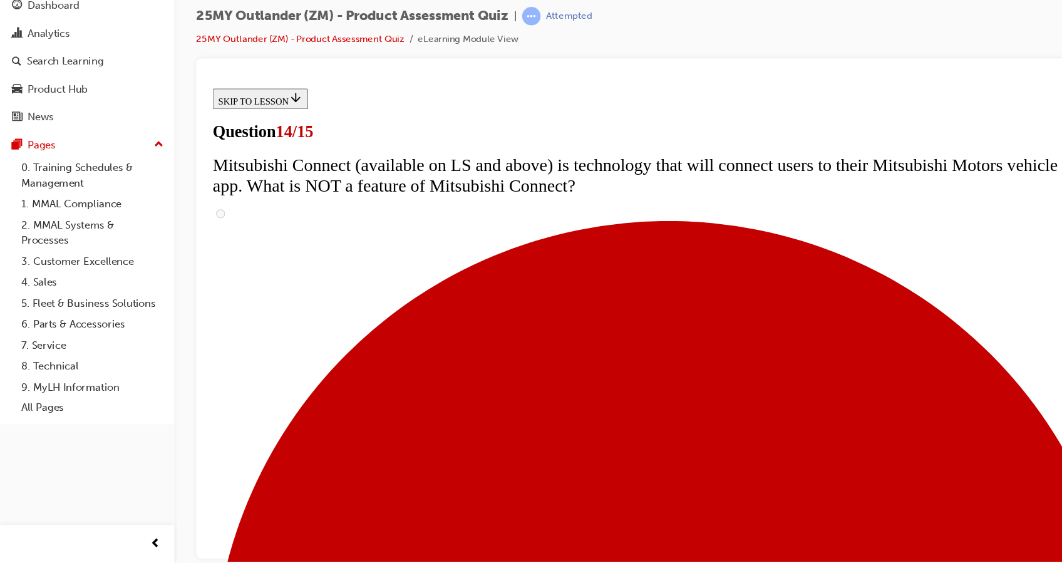
scroll to position [341, 0]
radio input "true"
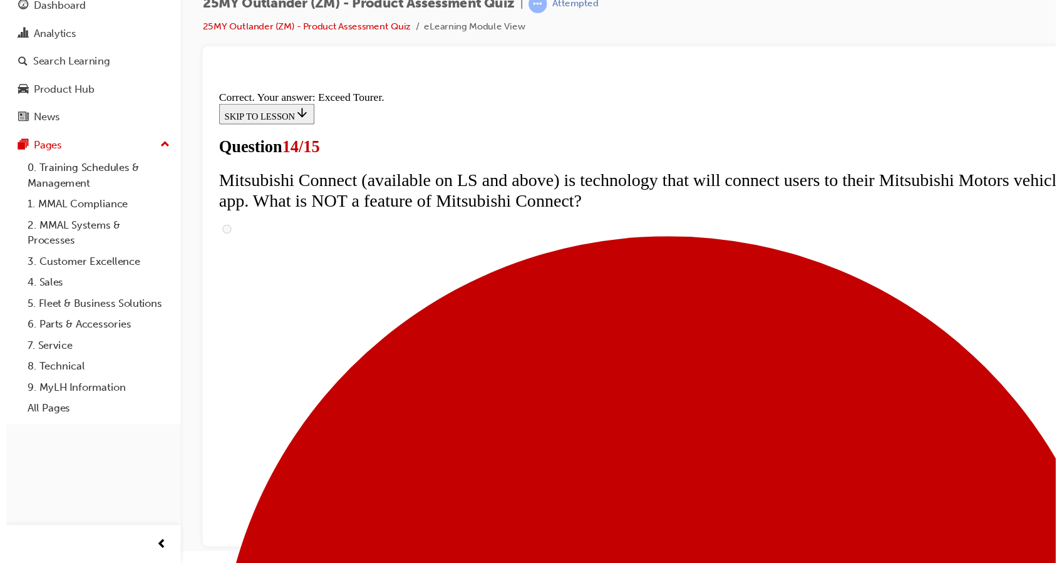
scroll to position [0, 0]
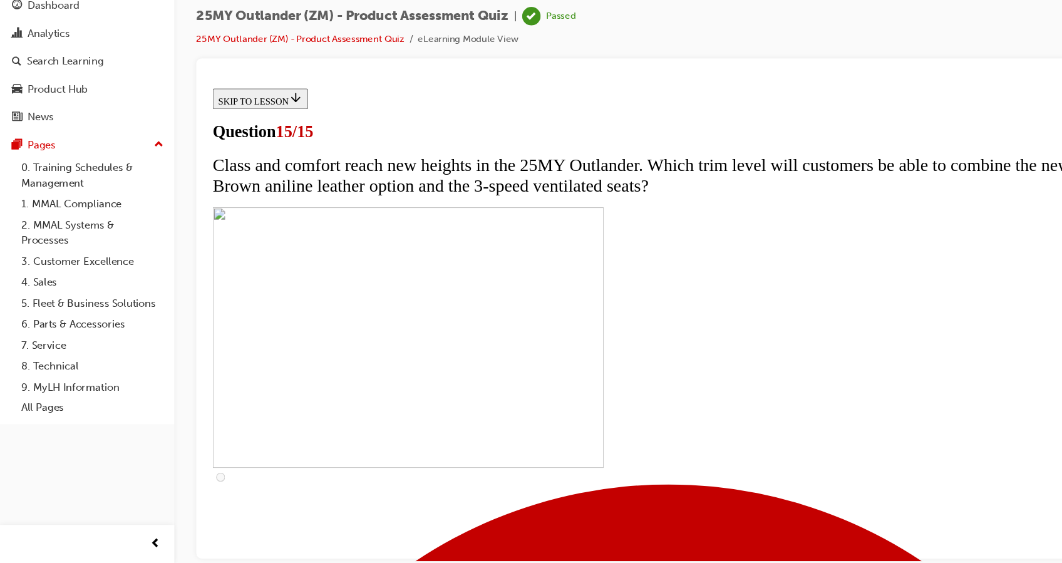
scroll to position [187, 0]
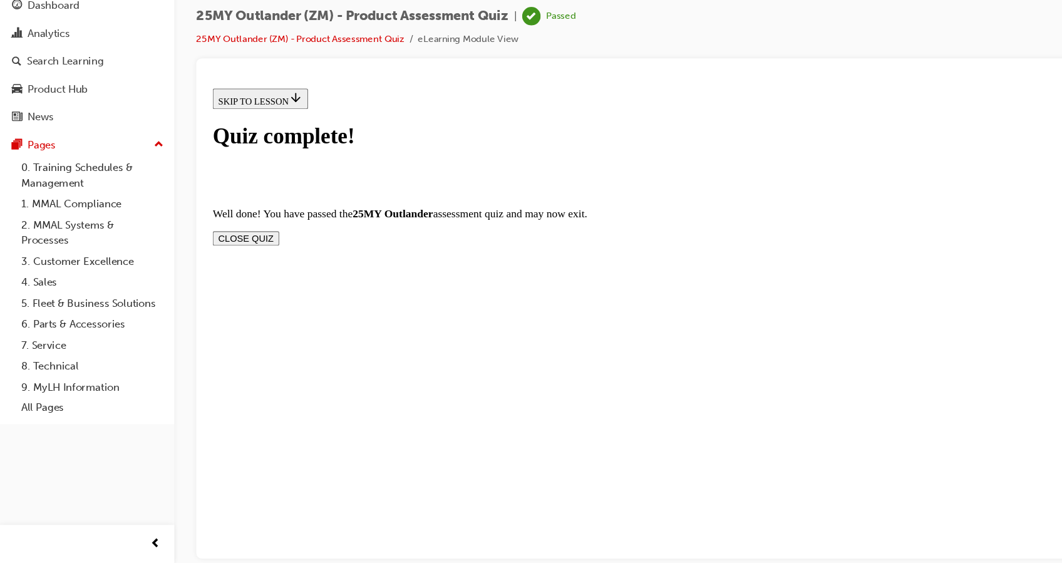
click at [753, 197] on section "Well done! You have passed the 25MY Outlander assessment quiz and may now exit.…" at bounding box center [628, 214] width 832 height 34
click at [272, 218] on button "CLOSE QUIZ" at bounding box center [242, 224] width 61 height 13
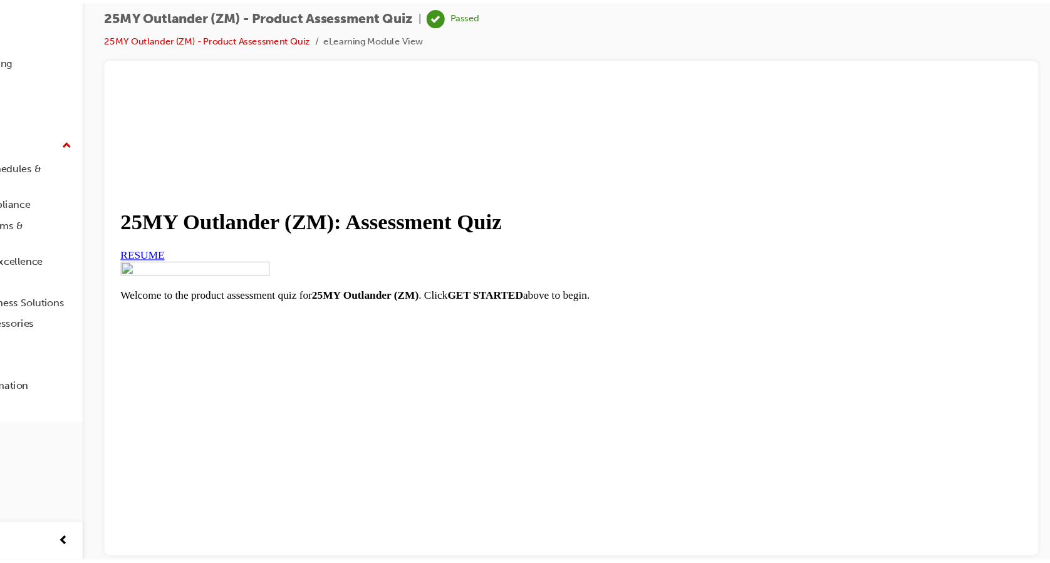
scroll to position [0, 0]
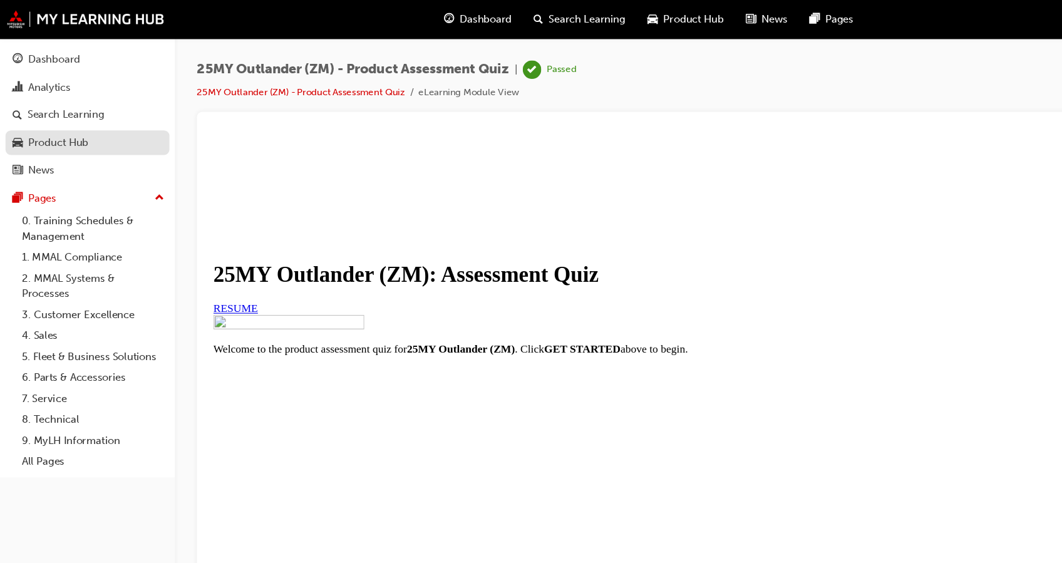
click at [73, 129] on div "Product Hub" at bounding box center [53, 130] width 55 height 14
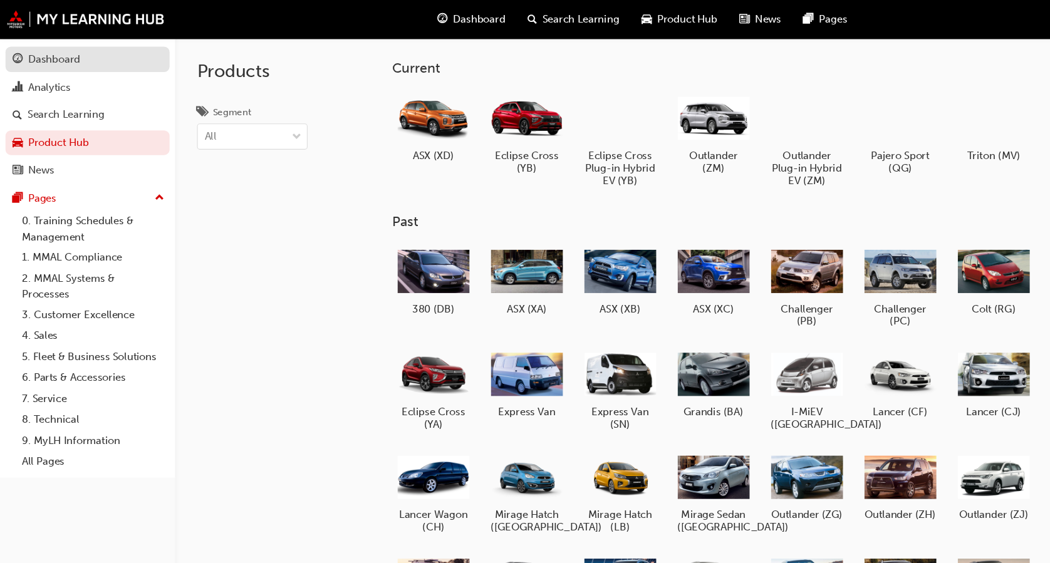
drag, startPoint x: 102, startPoint y: 108, endPoint x: 56, endPoint y: 60, distance: 66.0
click at [56, 60] on div "Dashboard" at bounding box center [50, 54] width 48 height 14
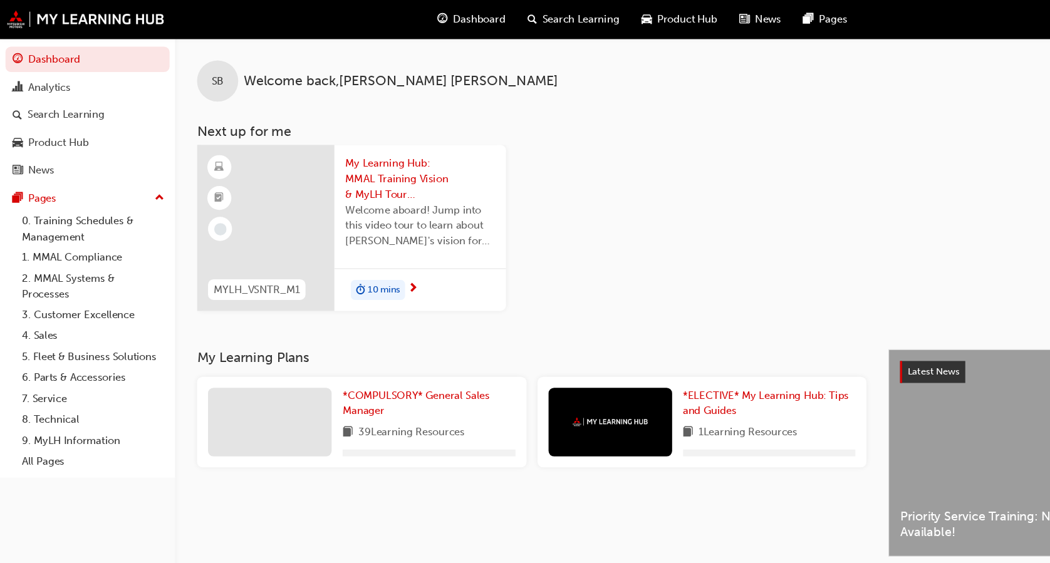
click at [532, 24] on span "Search Learning" at bounding box center [530, 18] width 70 height 14
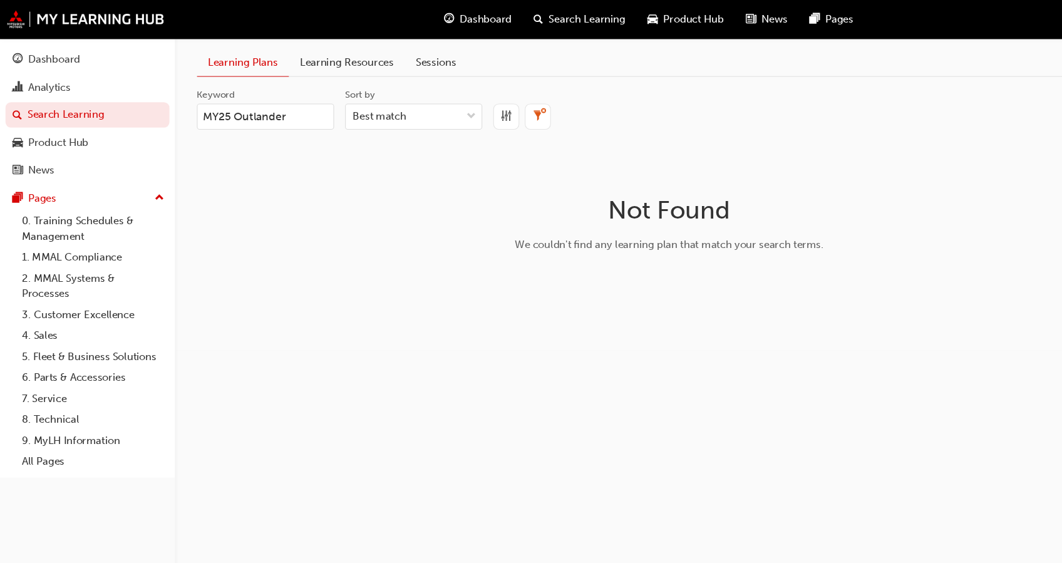
click at [511, 19] on span "Search Learning" at bounding box center [536, 18] width 70 height 14
click at [543, 65] on div "Learning Plans Learning Resources Sessions" at bounding box center [611, 57] width 862 height 24
click at [536, 63] on div "Learning Plans Learning Resources Sessions" at bounding box center [611, 57] width 862 height 24
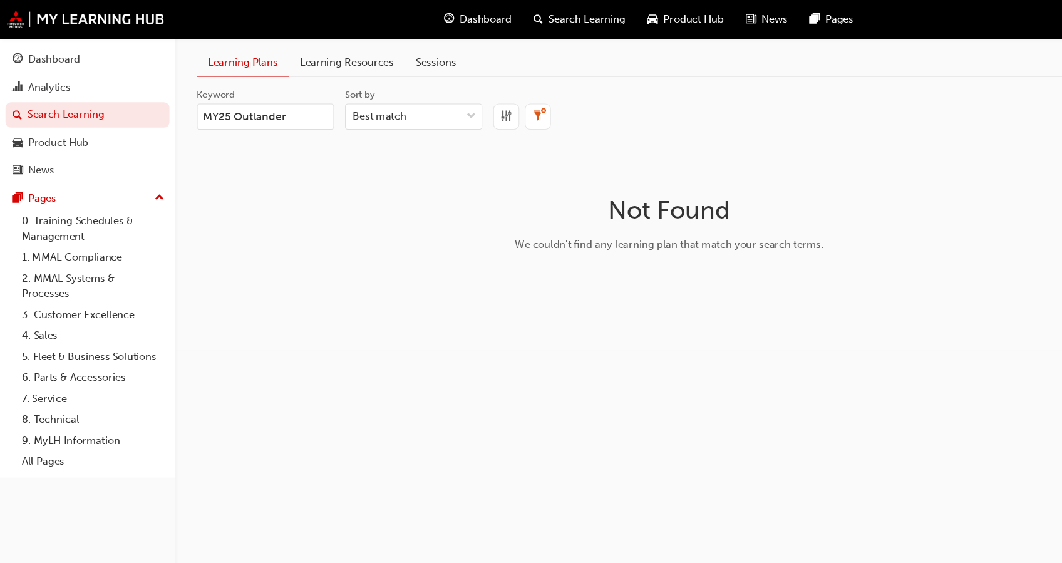
click at [282, 114] on input "MY25 Outlander" at bounding box center [242, 107] width 125 height 24
drag, startPoint x: 282, startPoint y: 115, endPoint x: 132, endPoint y: 125, distance: 150.7
click at [132, 125] on div "Dashboard Analytics Search Learning Product Hub News Pages Pages 0. Training Sc…" at bounding box center [531, 281] width 1062 height 563
type input "outlander"
click at [328, 46] on link "Learning Resources" at bounding box center [317, 57] width 106 height 24
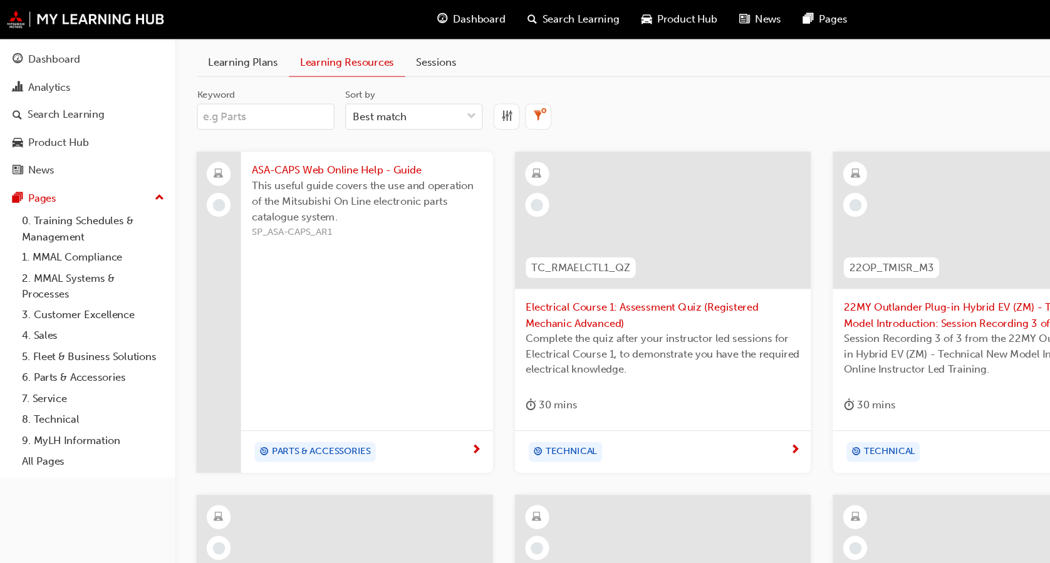
click at [263, 103] on input "Keyword" at bounding box center [242, 107] width 125 height 24
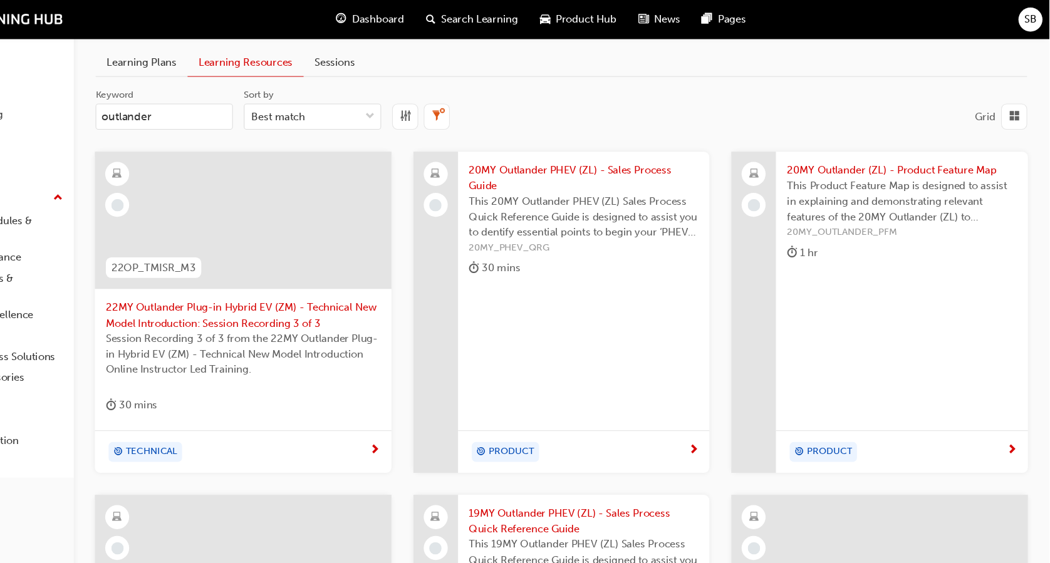
click at [185, 104] on input "outlander" at bounding box center [242, 107] width 125 height 24
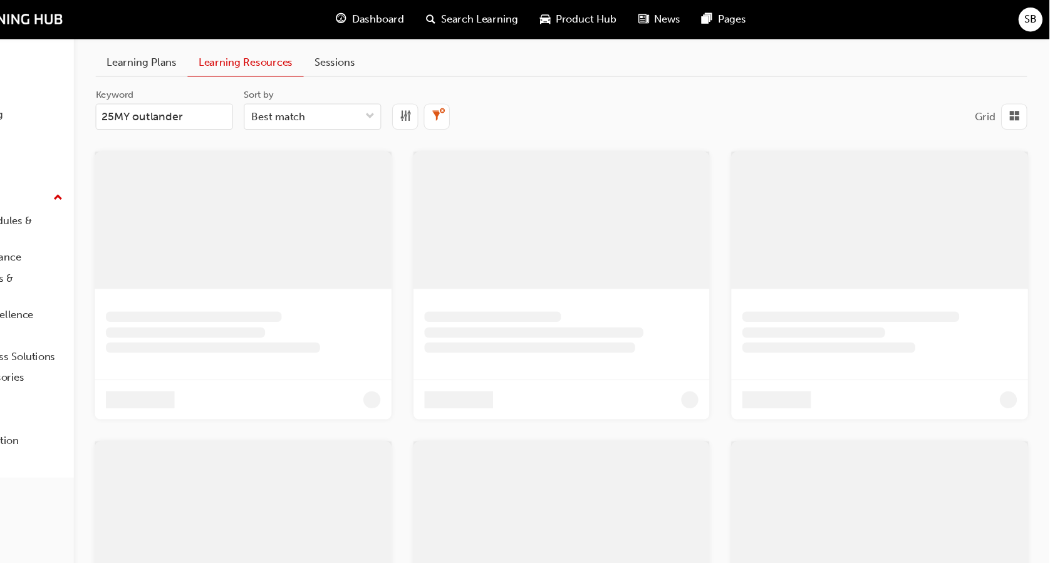
type input "25MY outlander"
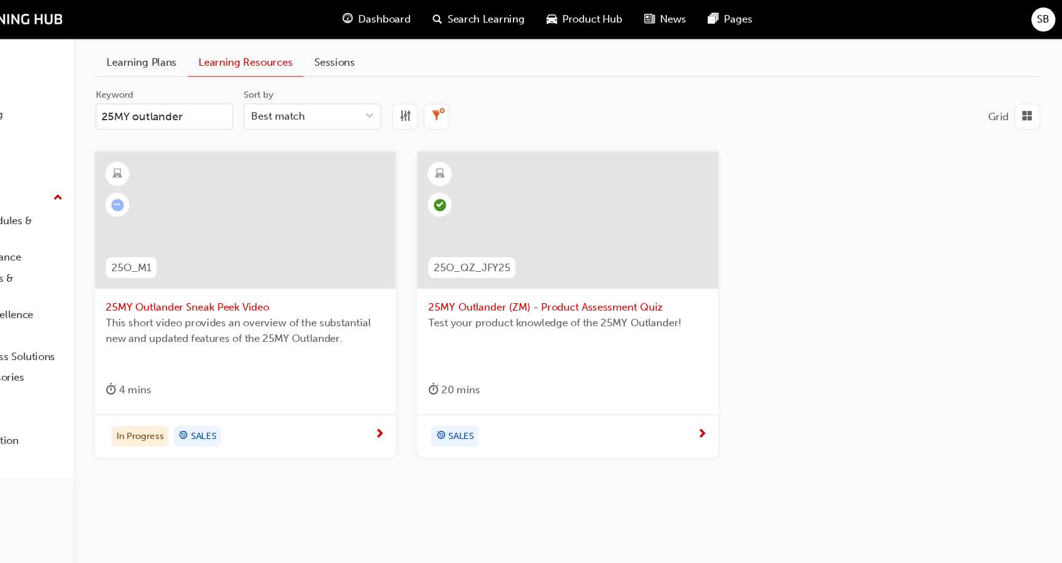
click at [438, 397] on span "next-icon" at bounding box center [438, 396] width 9 height 11
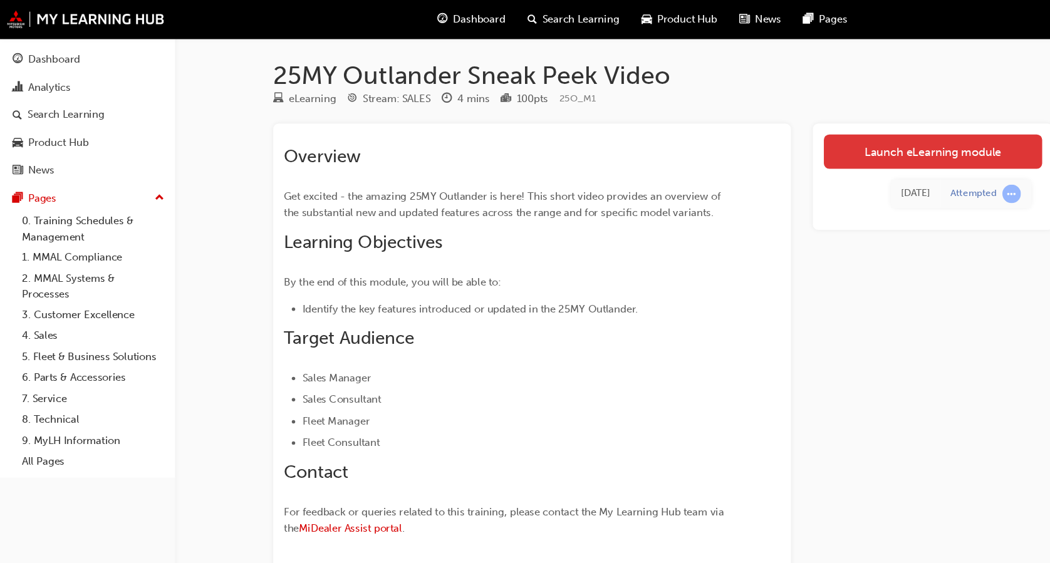
click at [833, 139] on link "Launch eLearning module" at bounding box center [851, 138] width 199 height 31
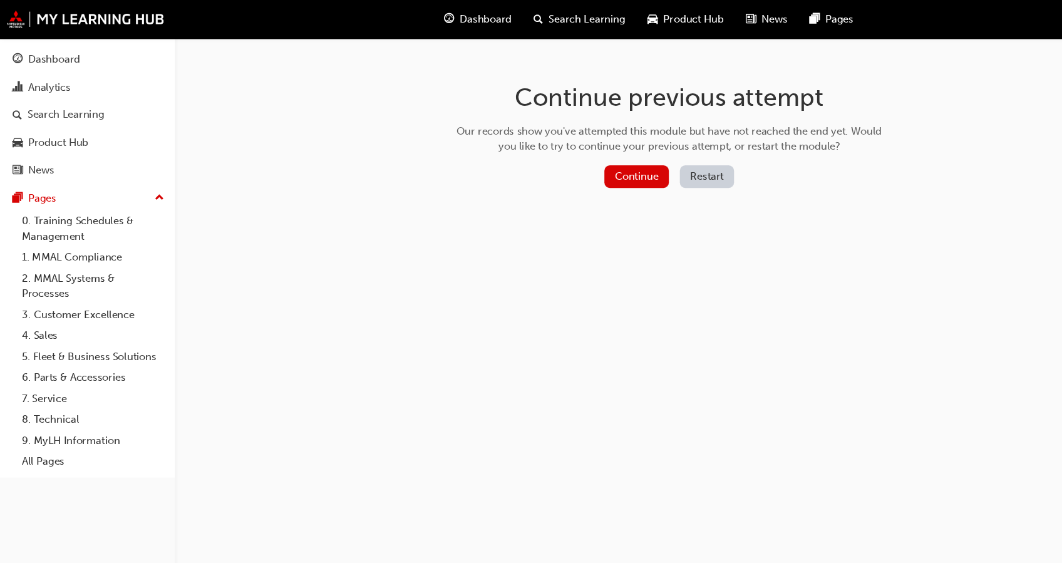
click at [655, 165] on button "Restart" at bounding box center [645, 161] width 49 height 21
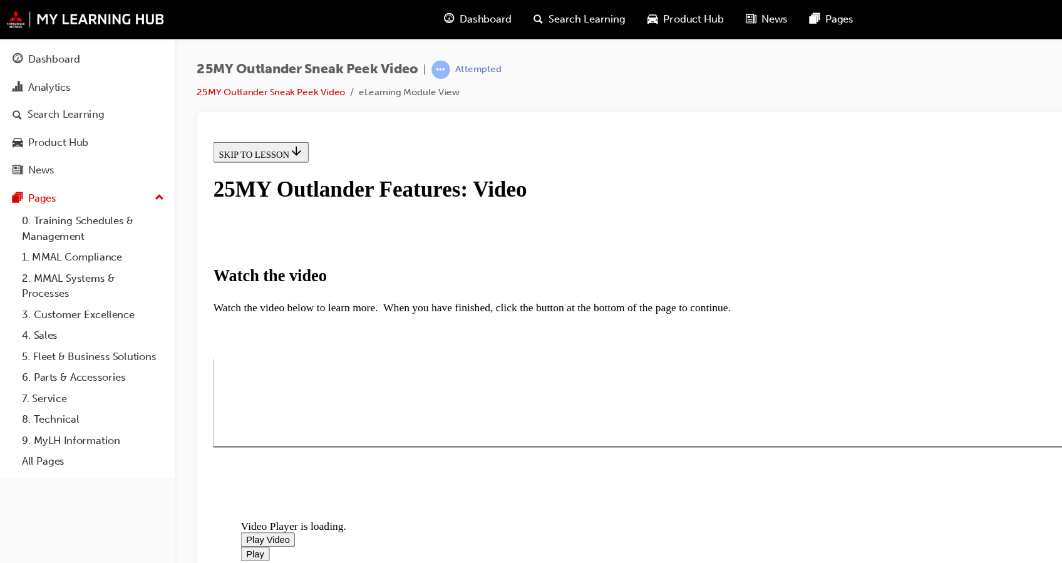
click at [242, 499] on span "Video player" at bounding box center [242, 503] width 0 height 9
